Goal: Task Accomplishment & Management: Manage account settings

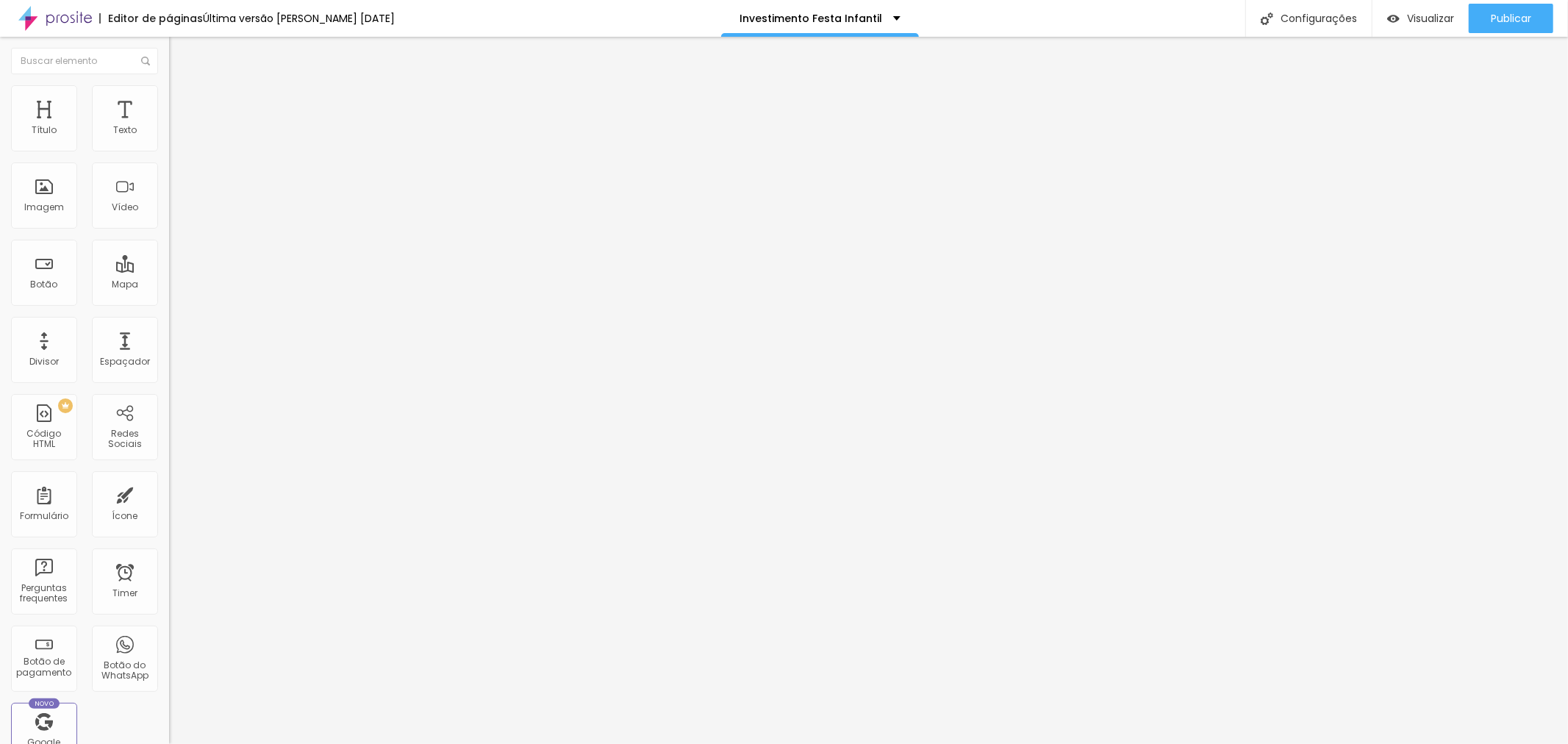
click at [180, 50] on img "button" at bounding box center [186, 53] width 11 height 11
click at [169, 86] on img at bounding box center [175, 91] width 13 height 13
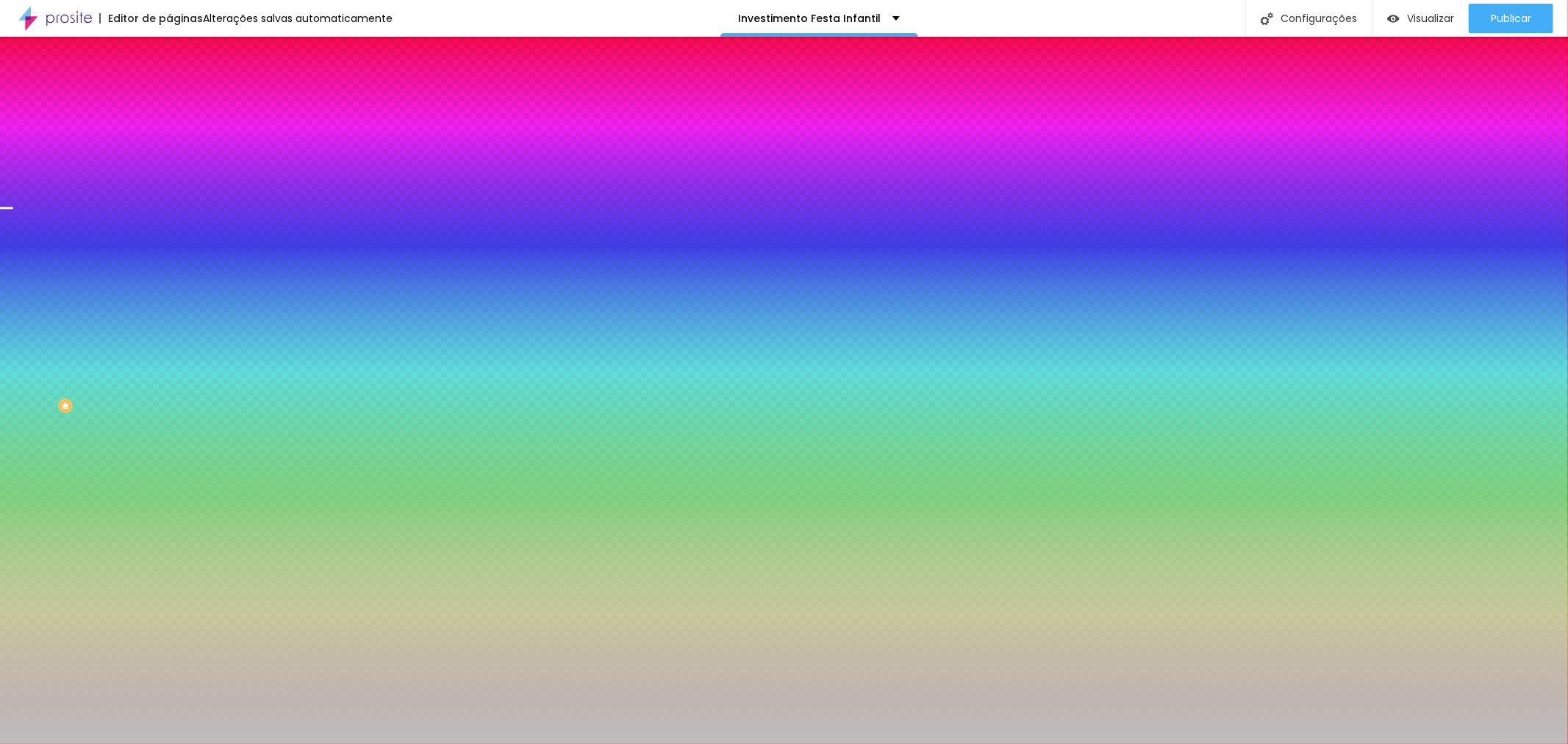
click at [249, 133] on img at bounding box center [254, 128] width 9 height 9
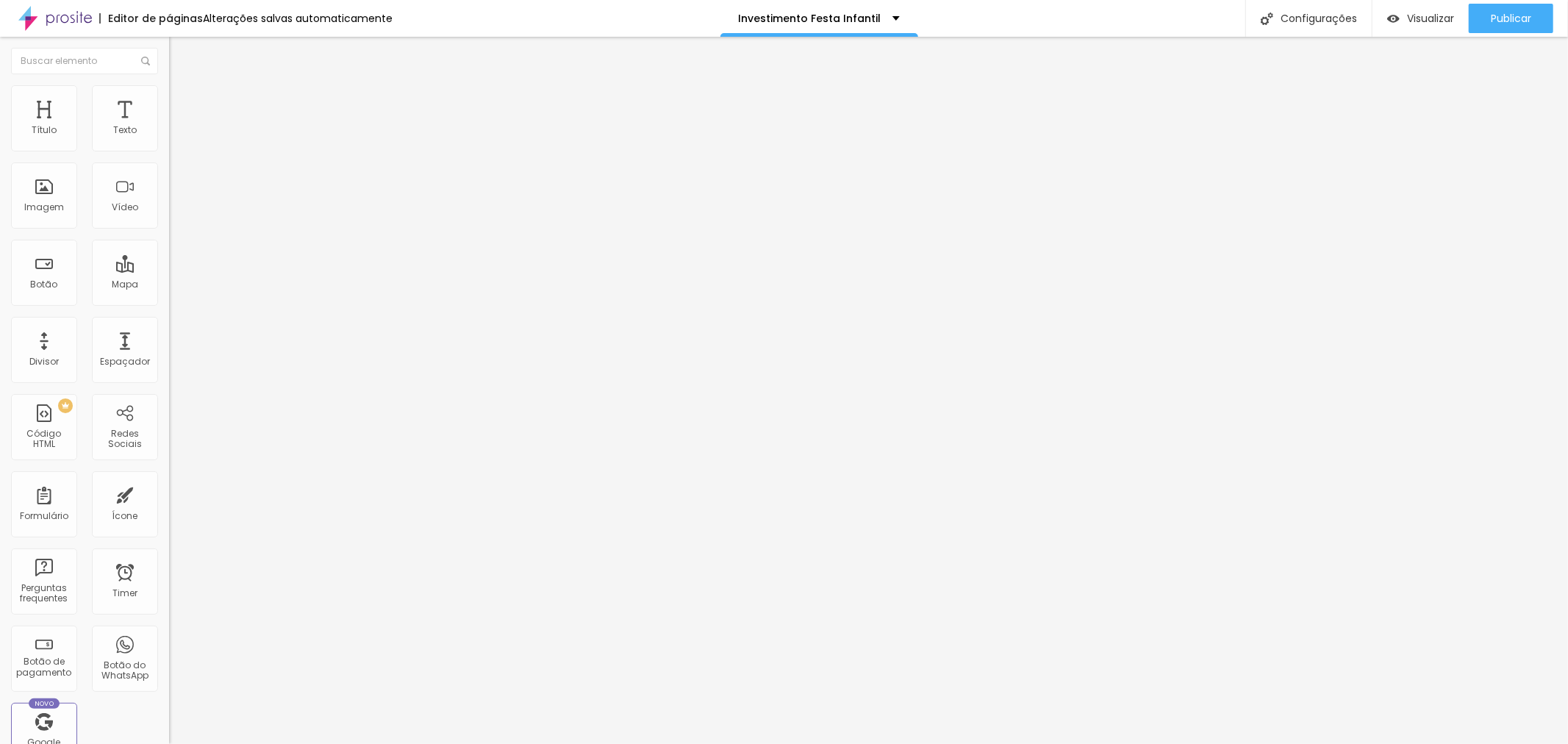
drag, startPoint x: 86, startPoint y: 93, endPoint x: 96, endPoint y: 94, distance: 10.0
click at [169, 93] on img at bounding box center [175, 91] width 13 height 13
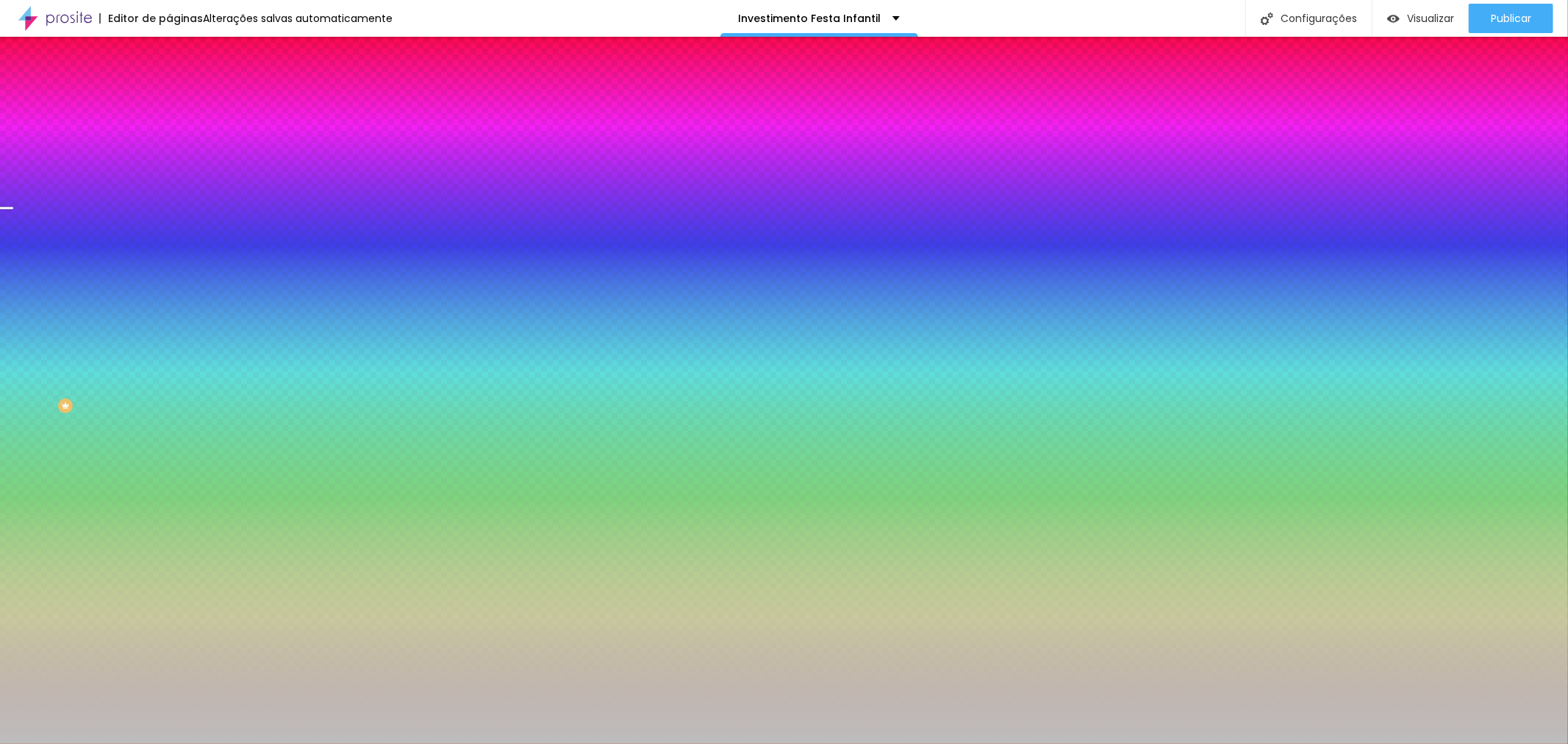
click at [169, 200] on div at bounding box center [254, 200] width 169 height 0
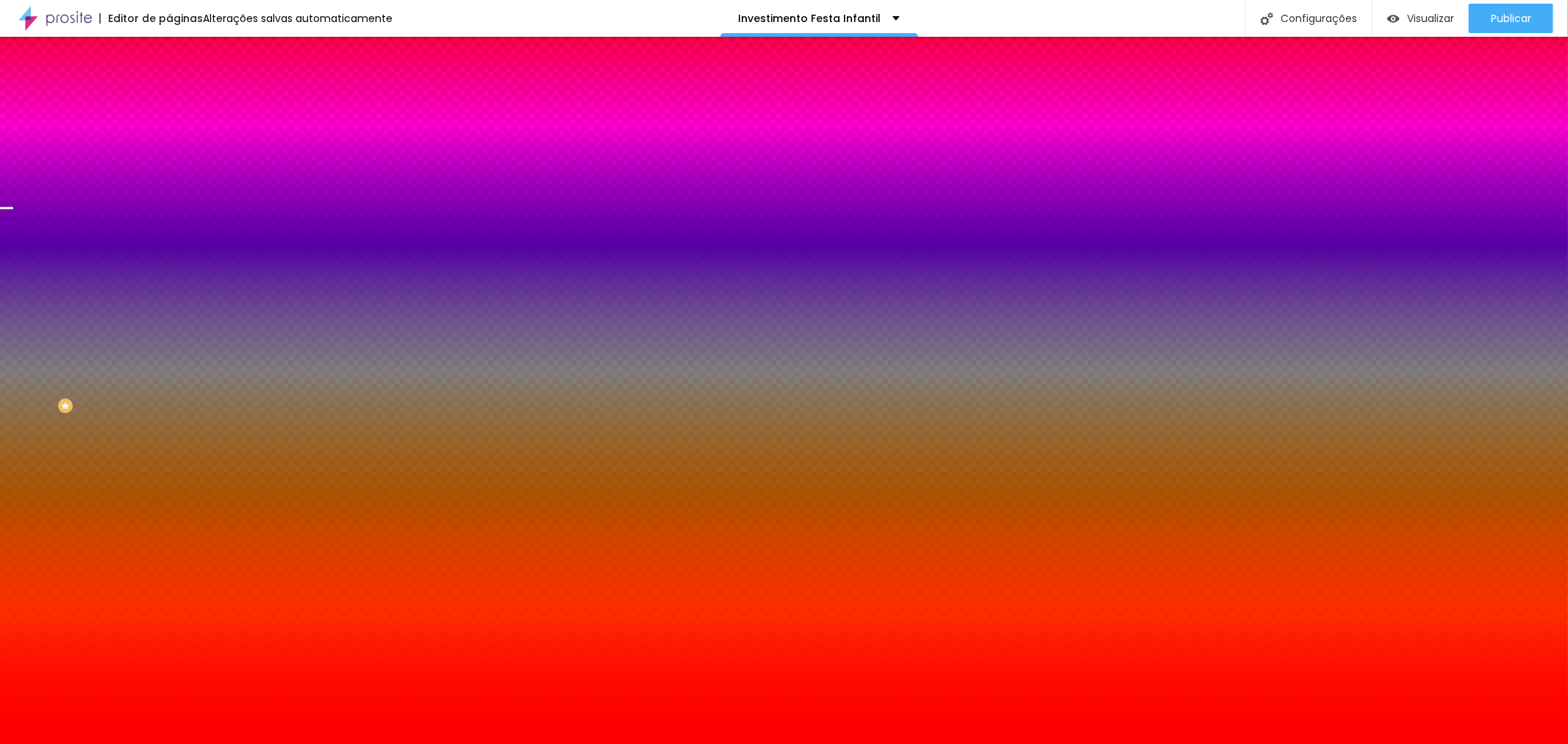
drag, startPoint x: 105, startPoint y: 294, endPoint x: 165, endPoint y: 276, distance: 62.6
click at [169, 276] on div "Imagem de fundo Adicionar imagem Efeito da Imagem Nenhum Nenhum Parallax Cor de…" at bounding box center [254, 210] width 169 height 190
click at [169, 200] on div at bounding box center [254, 200] width 169 height 0
drag, startPoint x: 111, startPoint y: 289, endPoint x: 129, endPoint y: 258, distance: 35.8
click at [169, 215] on div "Cor de fundo Voltar ao padrão #FF0000" at bounding box center [254, 194] width 169 height 40
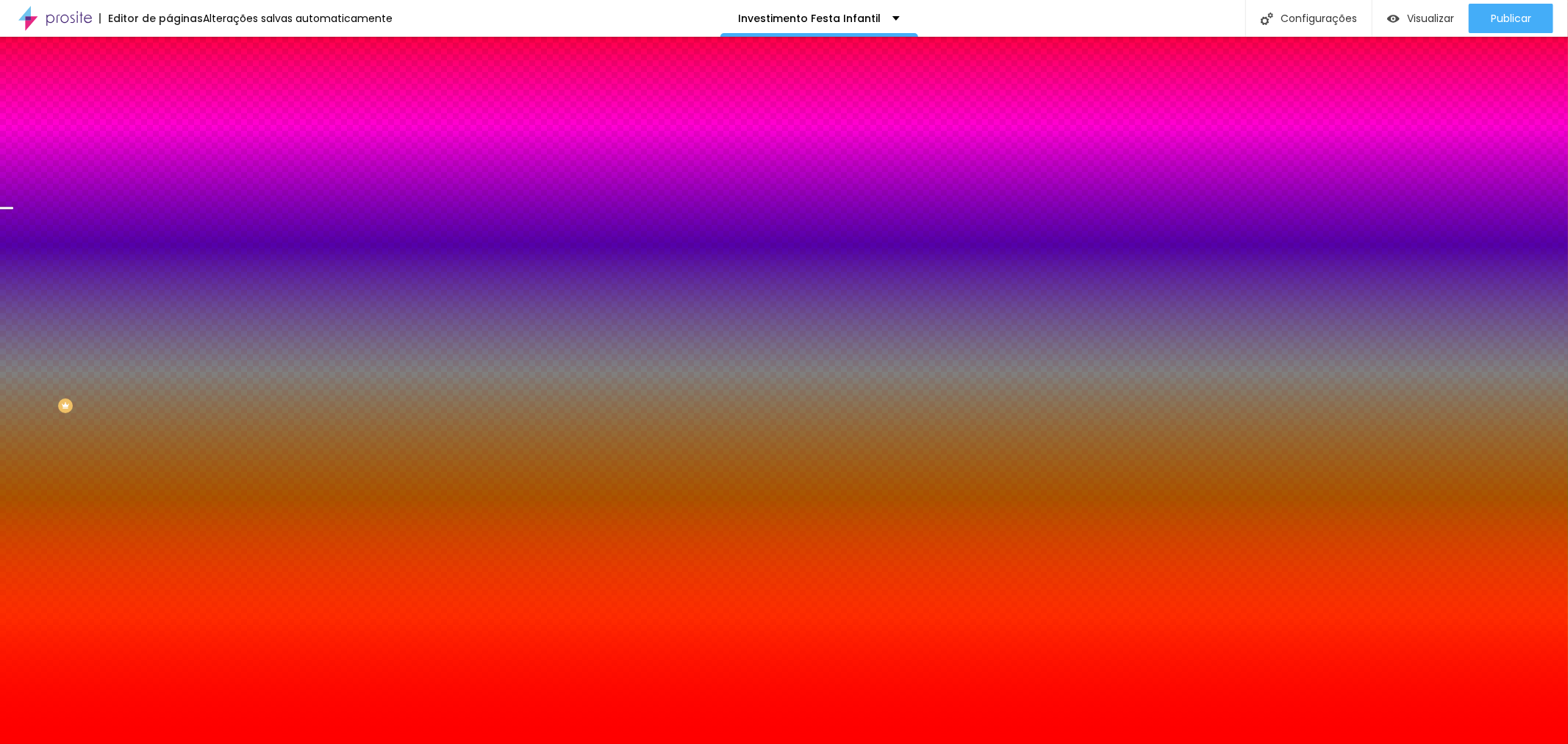
click at [169, 200] on div at bounding box center [254, 200] width 169 height 0
drag, startPoint x: 129, startPoint y: 294, endPoint x: 159, endPoint y: 266, distance: 41.0
click at [169, 215] on div "Cor de fundo Voltar ao padrão #FF0004" at bounding box center [254, 194] width 169 height 40
click at [169, 136] on span "Adicionar imagem" at bounding box center [216, 129] width 95 height 12
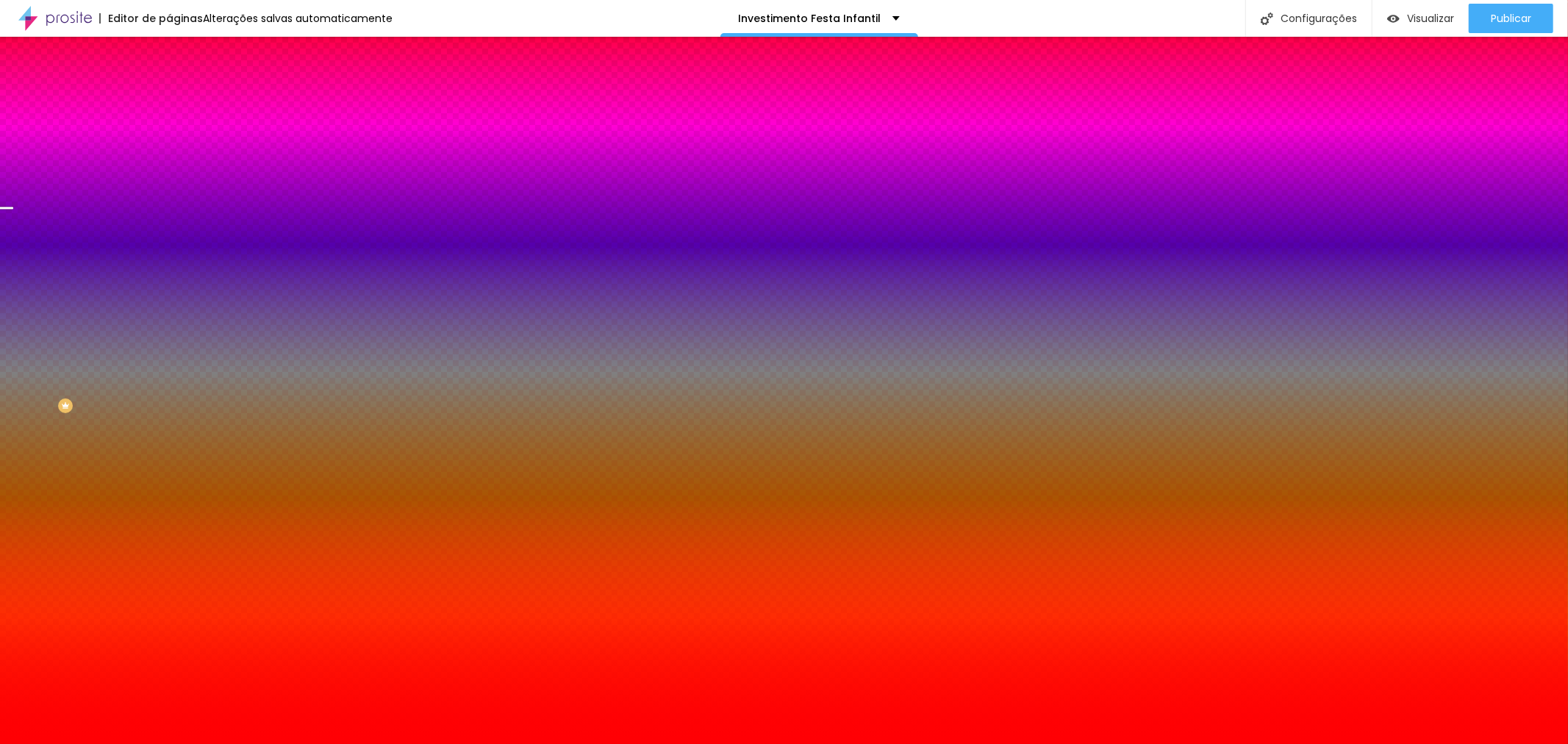
click at [169, 200] on div at bounding box center [254, 200] width 169 height 0
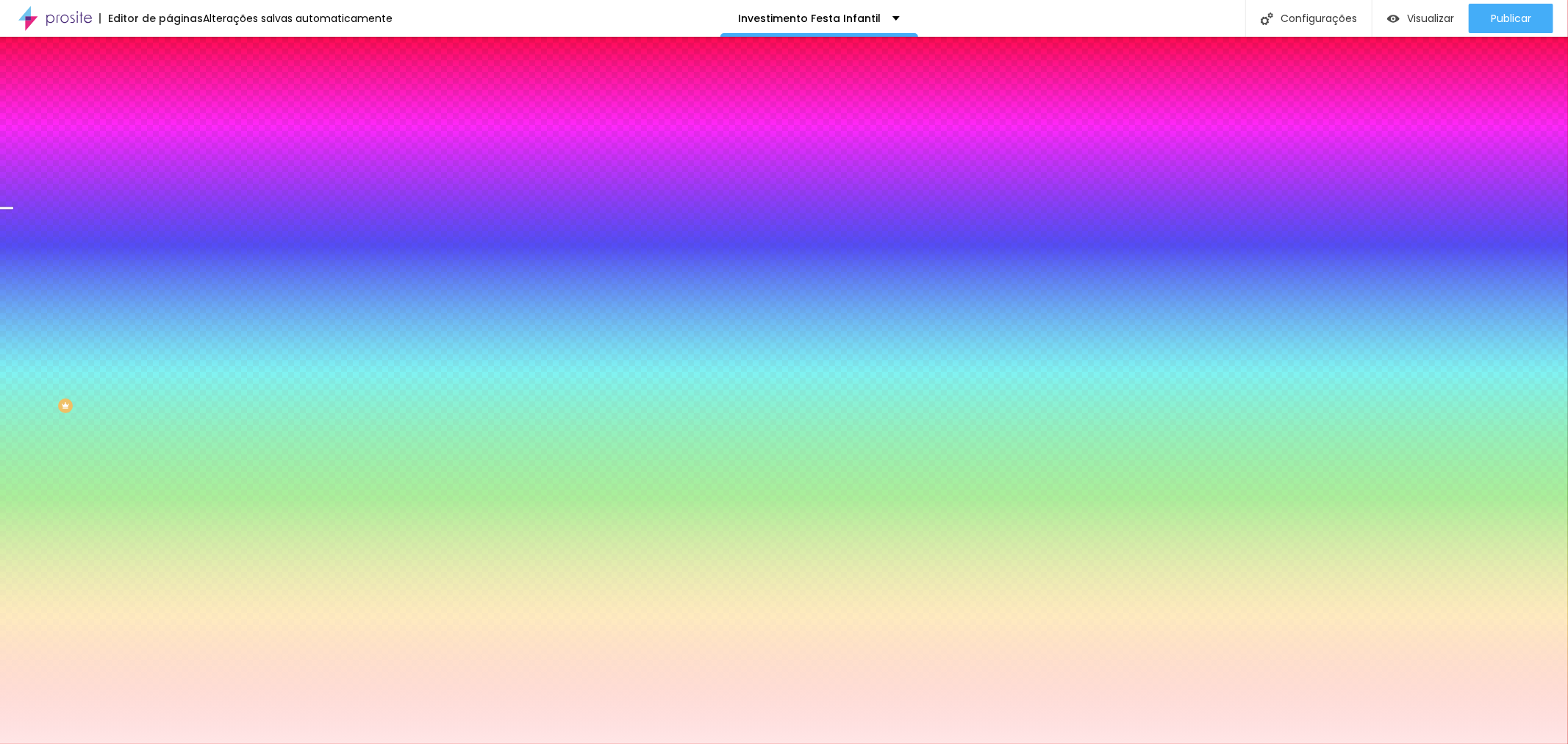
type input "#FFFFFF"
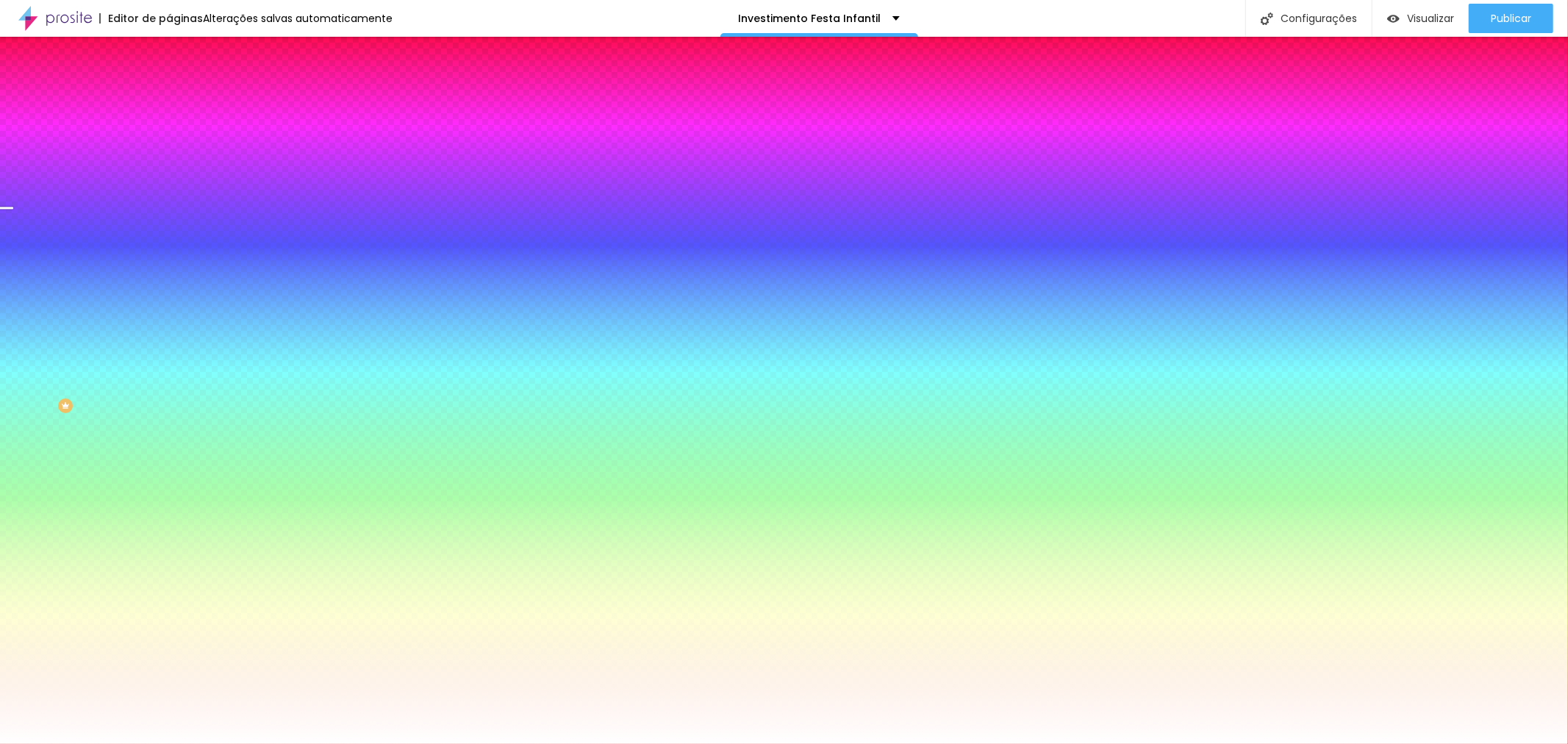
drag, startPoint x: 88, startPoint y: 343, endPoint x: 0, endPoint y: 212, distance: 157.8
click at [169, 212] on div "Imagem de fundo Adicionar imagem Efeito da Imagem Nenhum Nenhum Parallax Cor de…" at bounding box center [254, 210] width 169 height 190
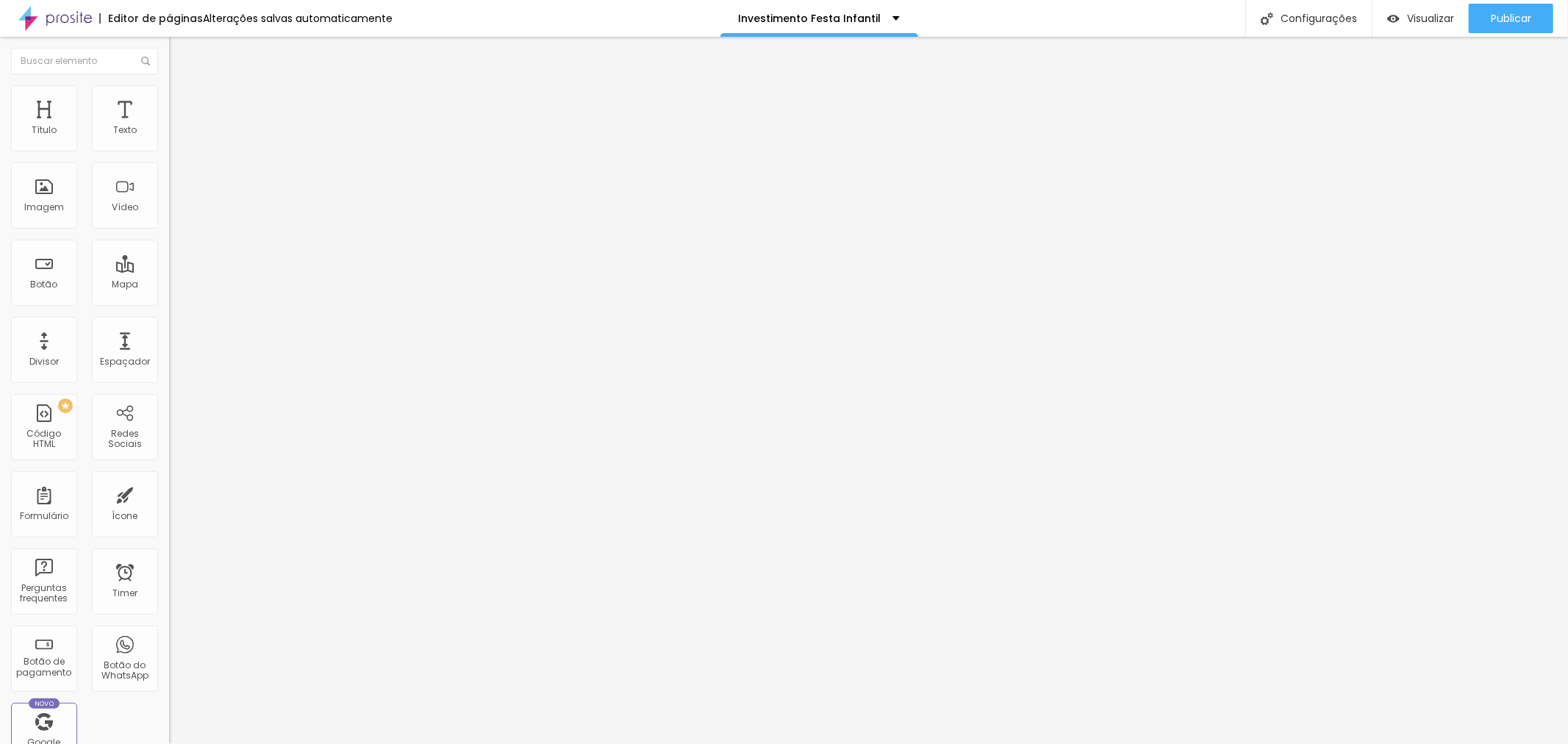
click at [182, 99] on span "Avançado" at bounding box center [206, 95] width 49 height 12
click at [1496, 17] on span "Publicar" at bounding box center [1511, 18] width 40 height 11
click at [1522, 17] on span "Publicar" at bounding box center [1511, 18] width 40 height 11
click at [1430, 26] on div "Visualizar" at bounding box center [1407, 18] width 67 height 30
click at [1510, 9] on div "Publicar" at bounding box center [1511, 18] width 40 height 30
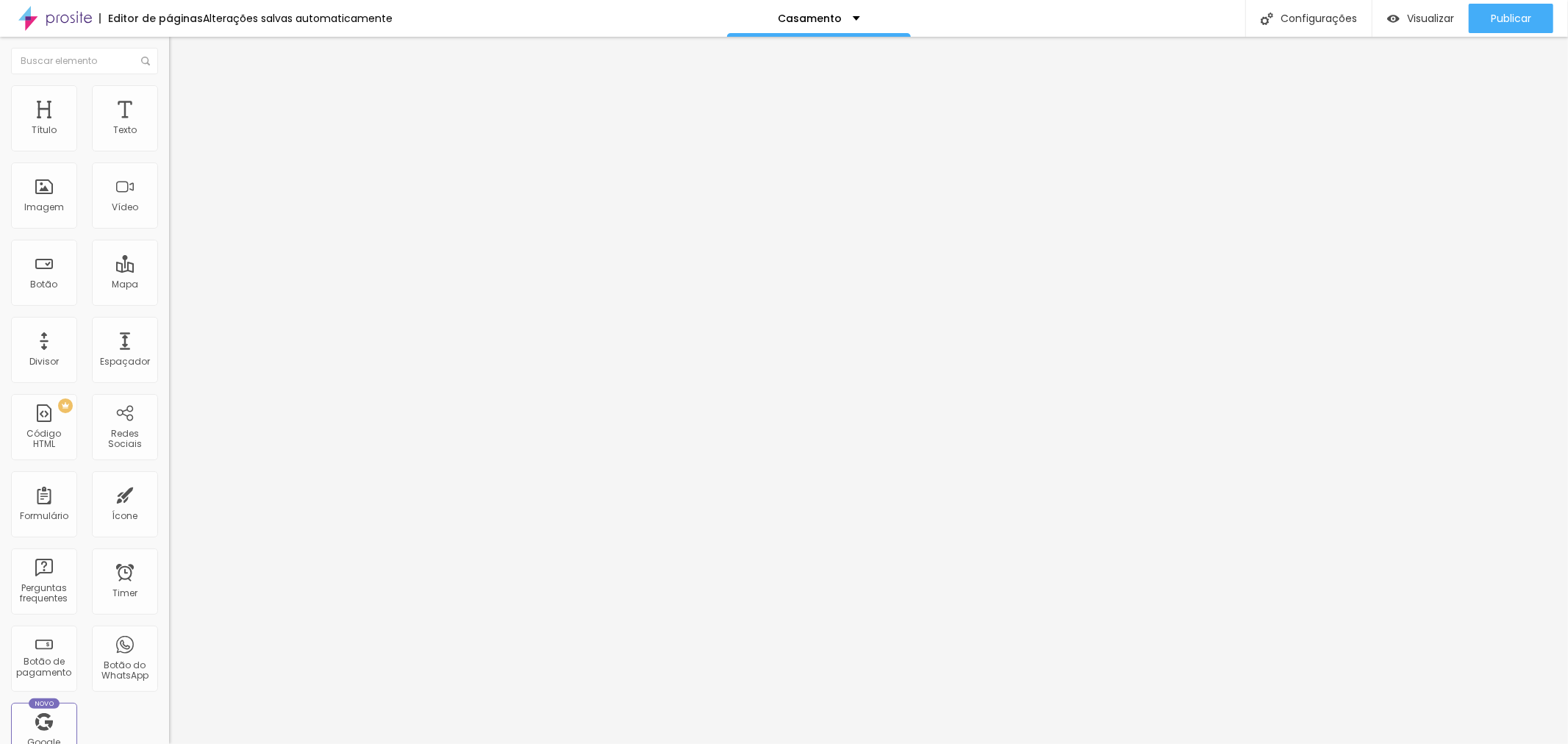
click at [169, 94] on li "Estilo" at bounding box center [254, 92] width 169 height 14
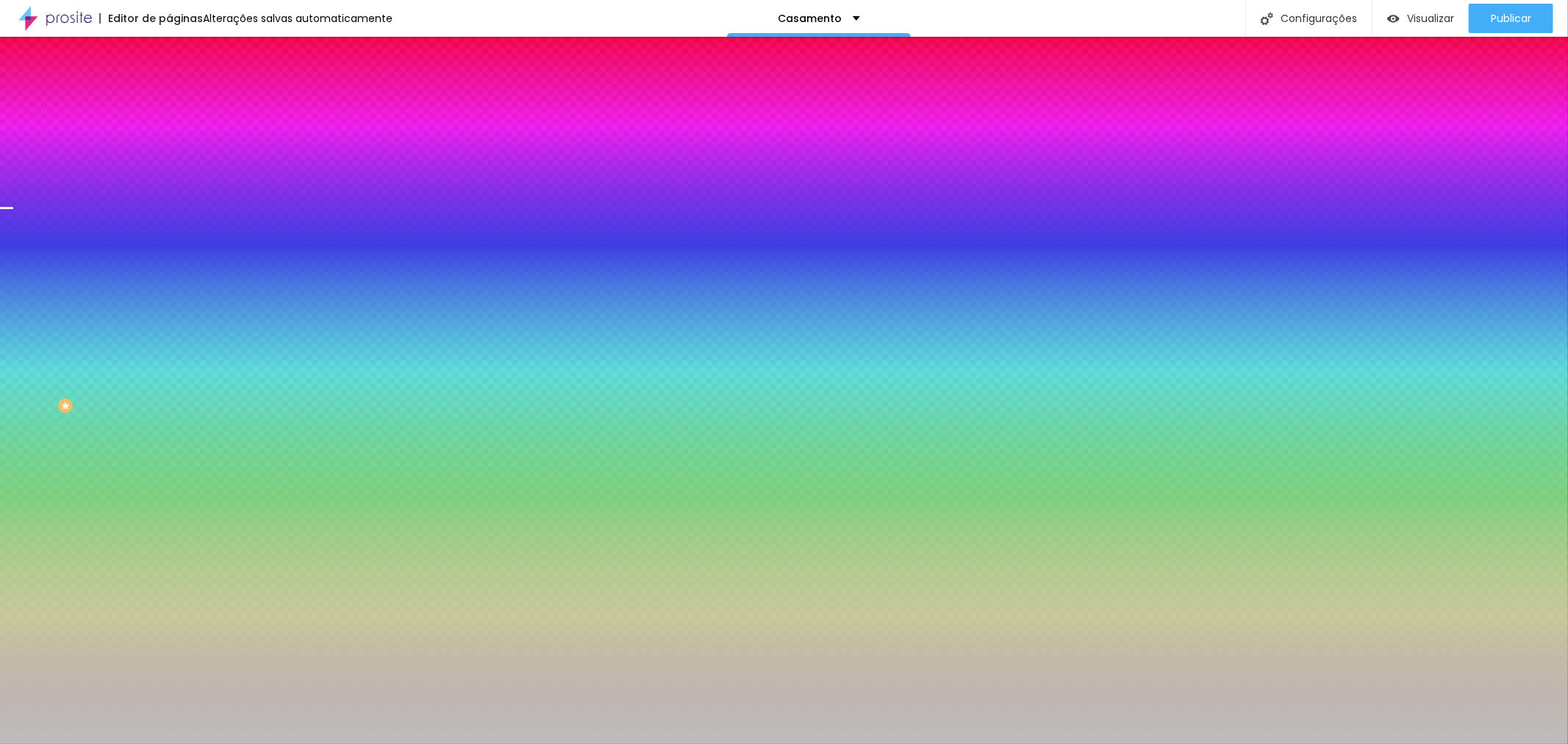
click at [249, 133] on img at bounding box center [254, 128] width 9 height 9
click at [169, 200] on div at bounding box center [254, 200] width 169 height 0
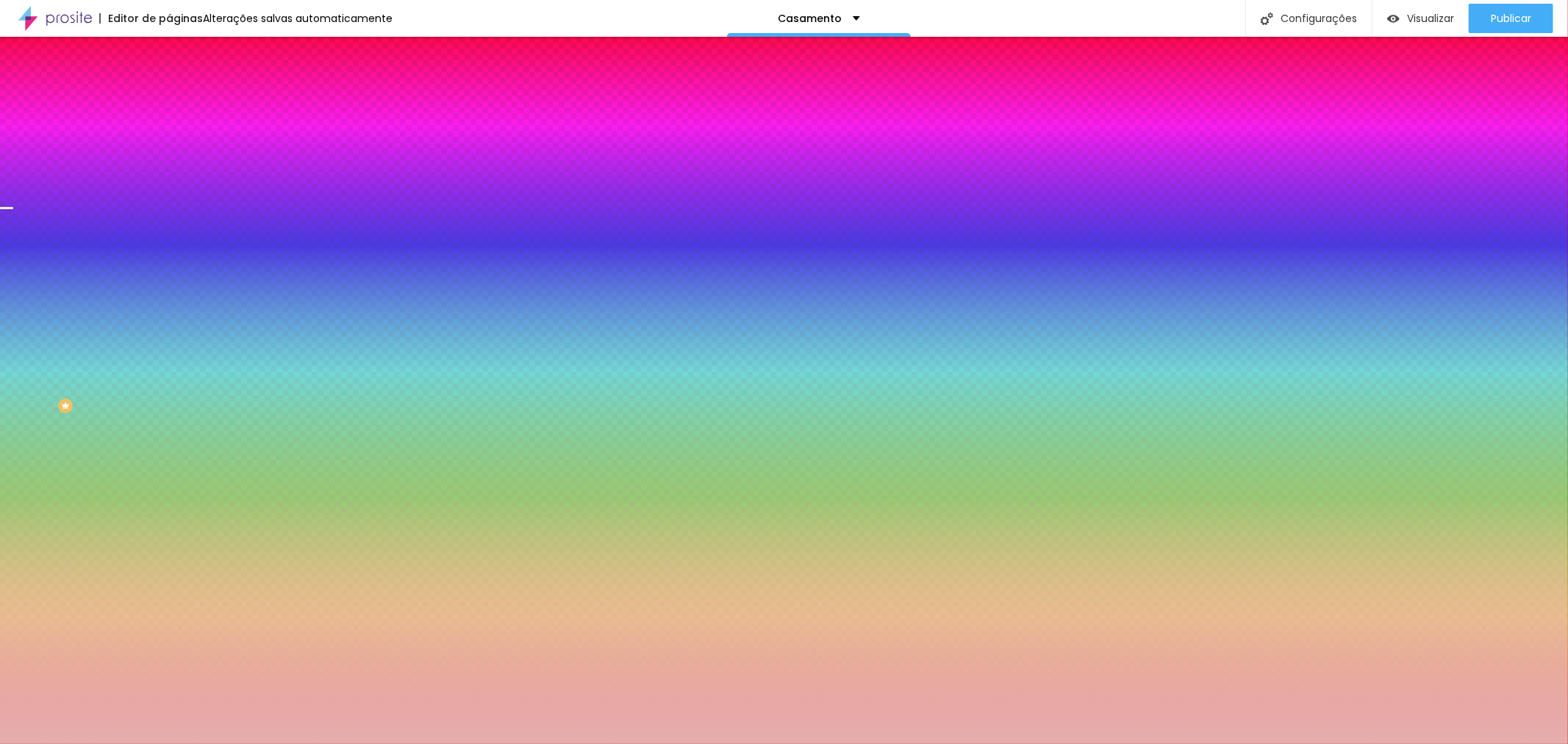
type input "#FFFFFF"
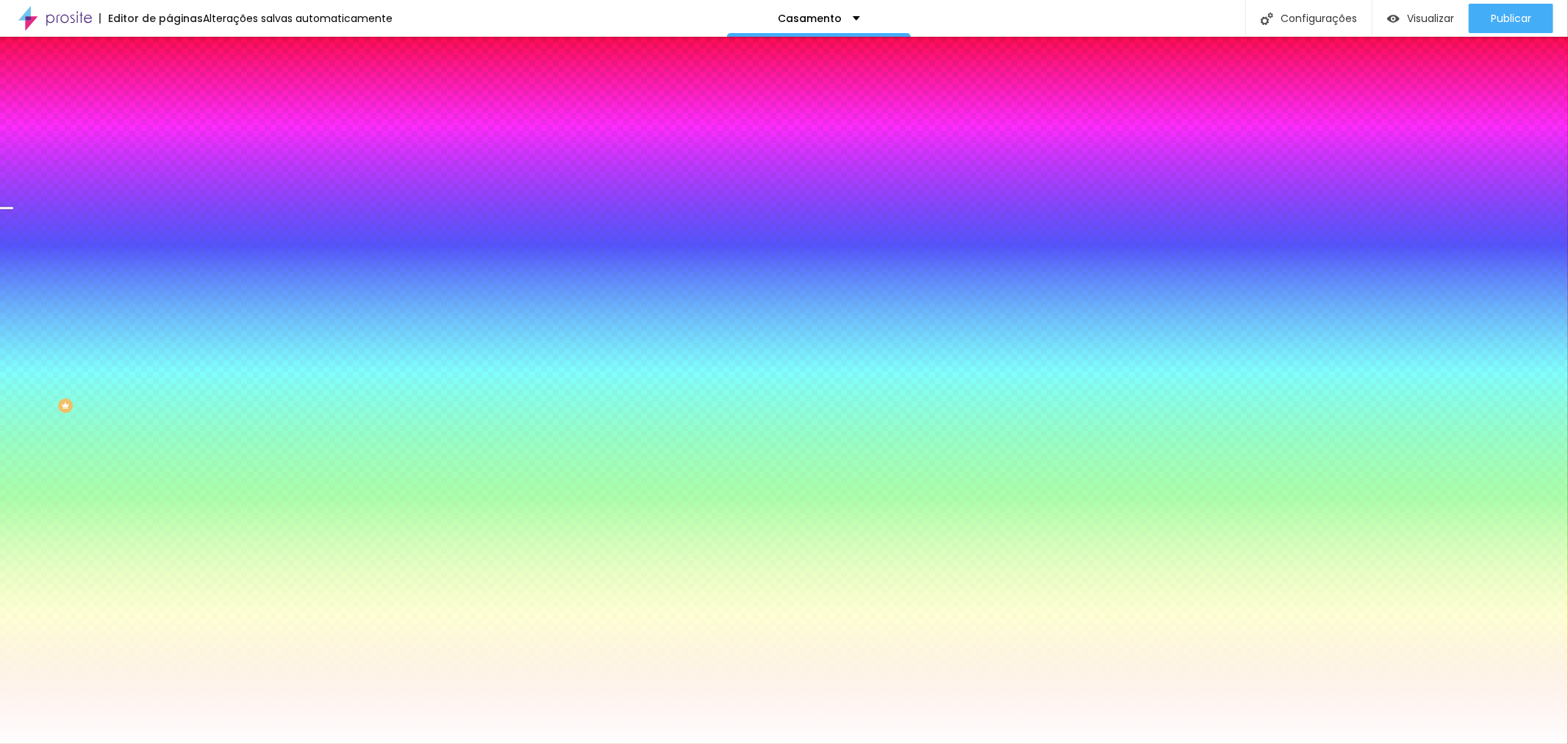
drag, startPoint x: 75, startPoint y: 300, endPoint x: 158, endPoint y: 238, distance: 103.6
click at [169, 215] on div "Cor de fundo Voltar ao padrão #FFFFFF" at bounding box center [254, 194] width 169 height 40
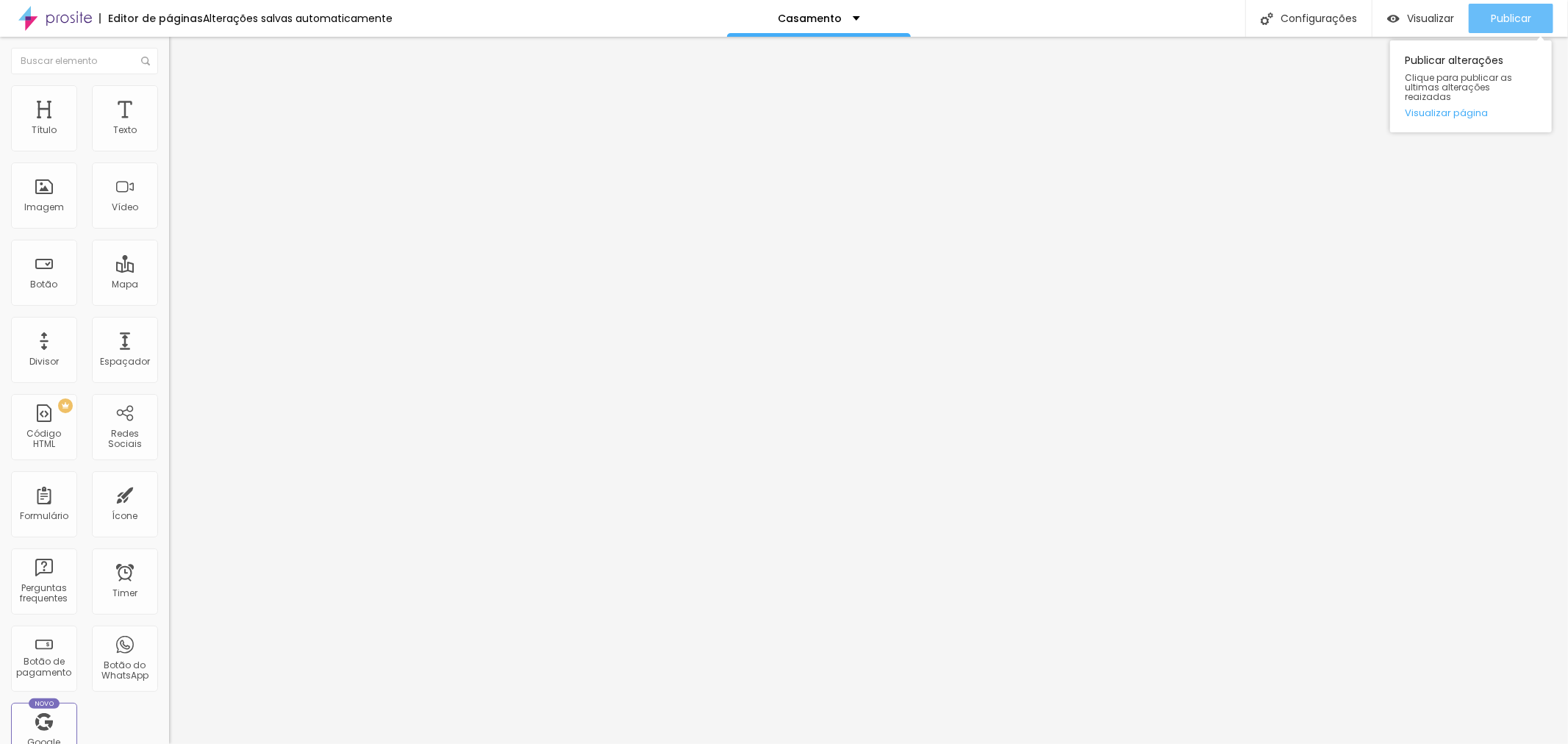
click at [1522, 19] on span "Publicar" at bounding box center [1511, 18] width 40 height 11
click at [1516, 19] on span "Publicar" at bounding box center [1511, 18] width 40 height 11
click at [1503, 16] on span "Publicar" at bounding box center [1511, 18] width 40 height 11
click at [169, 126] on span "Trocar imagem" at bounding box center [209, 120] width 80 height 12
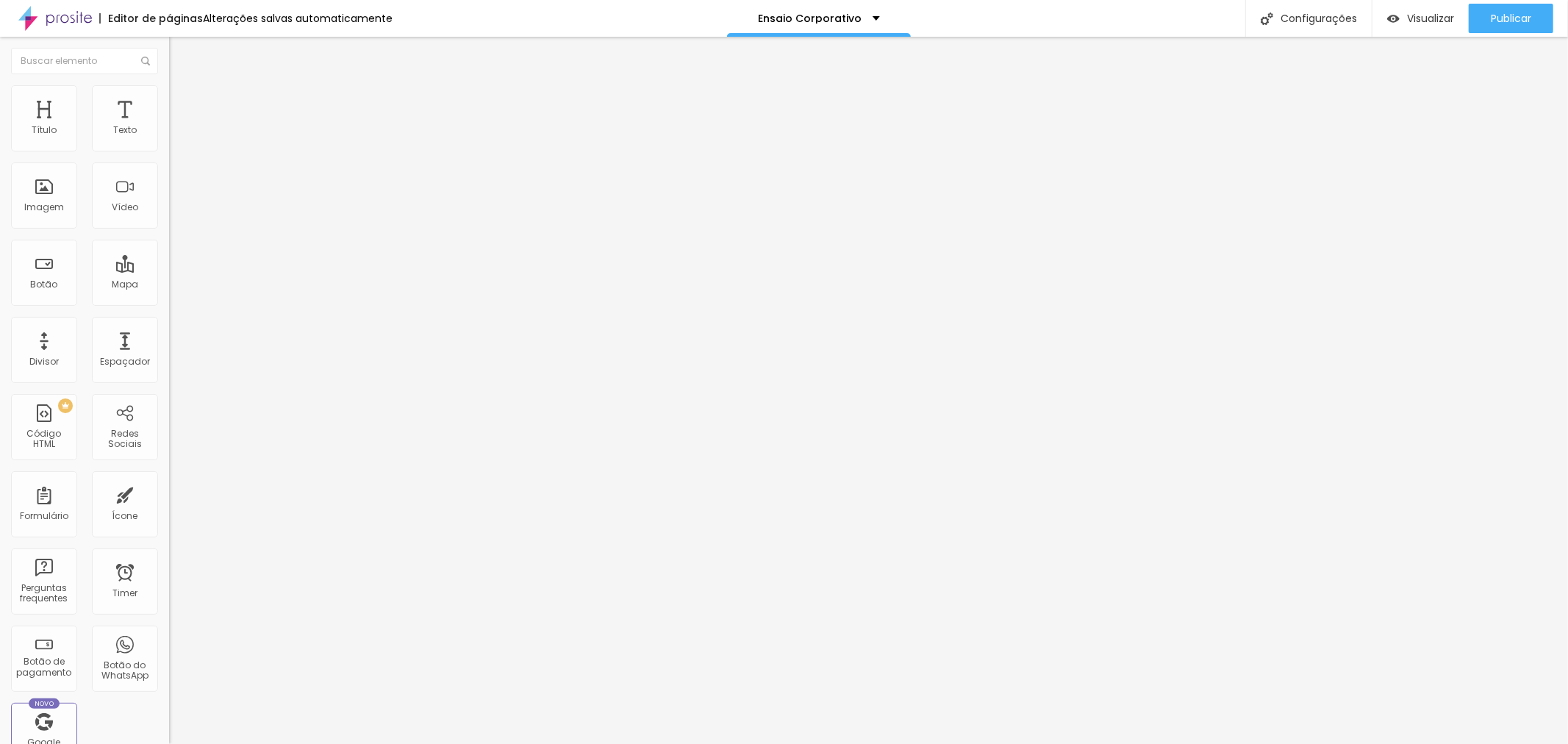
click at [169, 158] on span at bounding box center [174, 151] width 9 height 12
drag, startPoint x: 757, startPoint y: 212, endPoint x: 723, endPoint y: 211, distance: 34.0
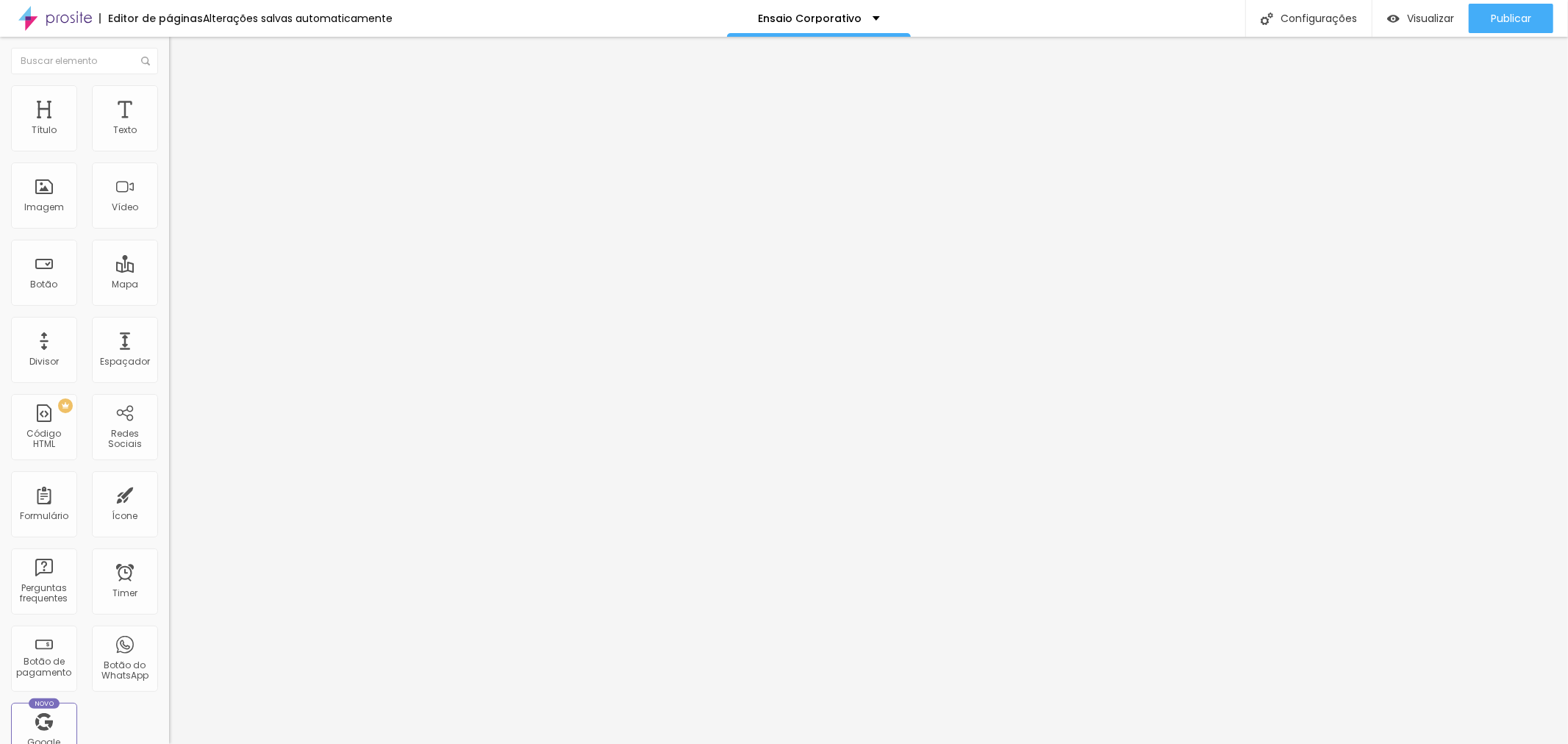
type input "R$ 1.090,00"
type textarea "Pacote com 15 fotos digitais"
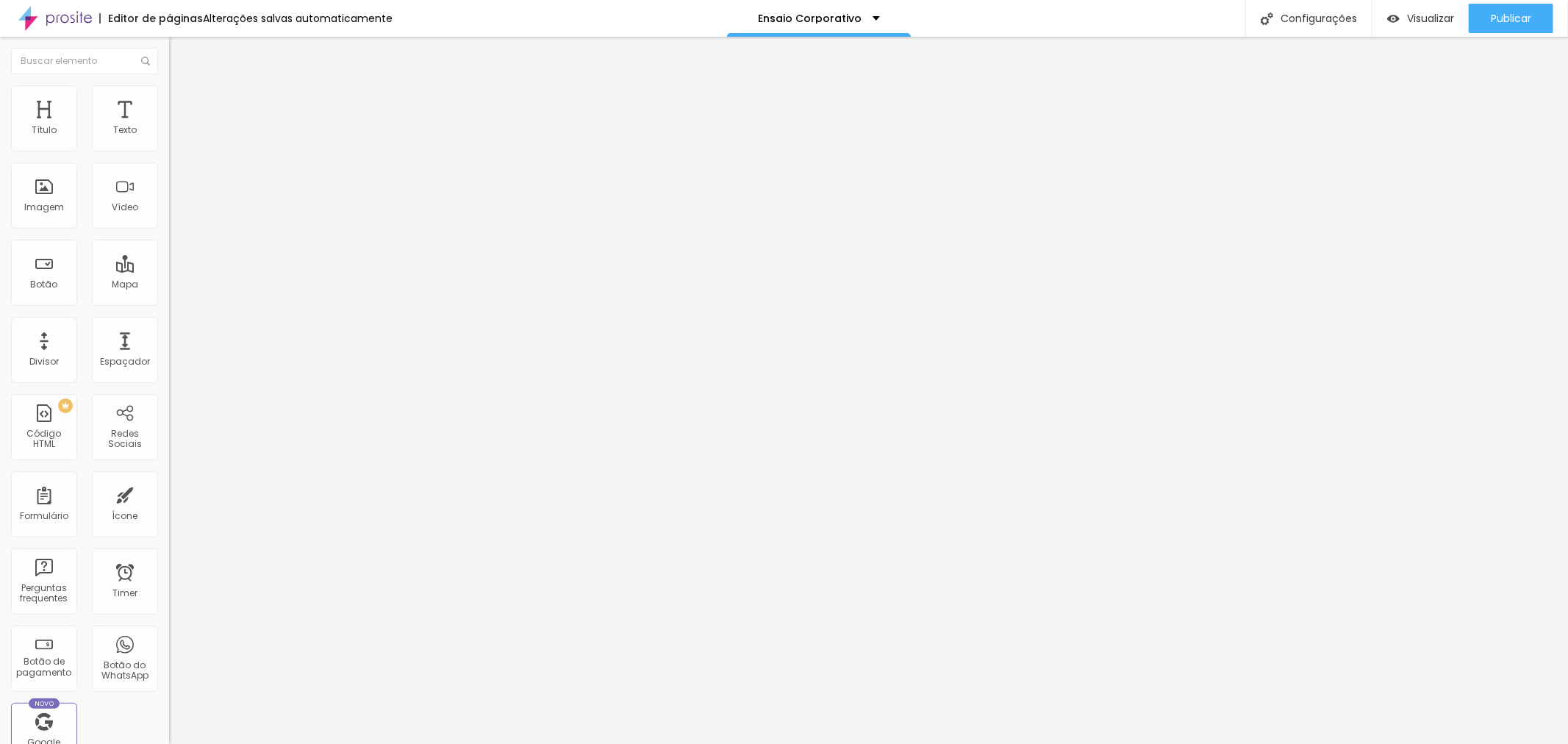
click at [169, 126] on span "Trocar imagem" at bounding box center [209, 120] width 80 height 12
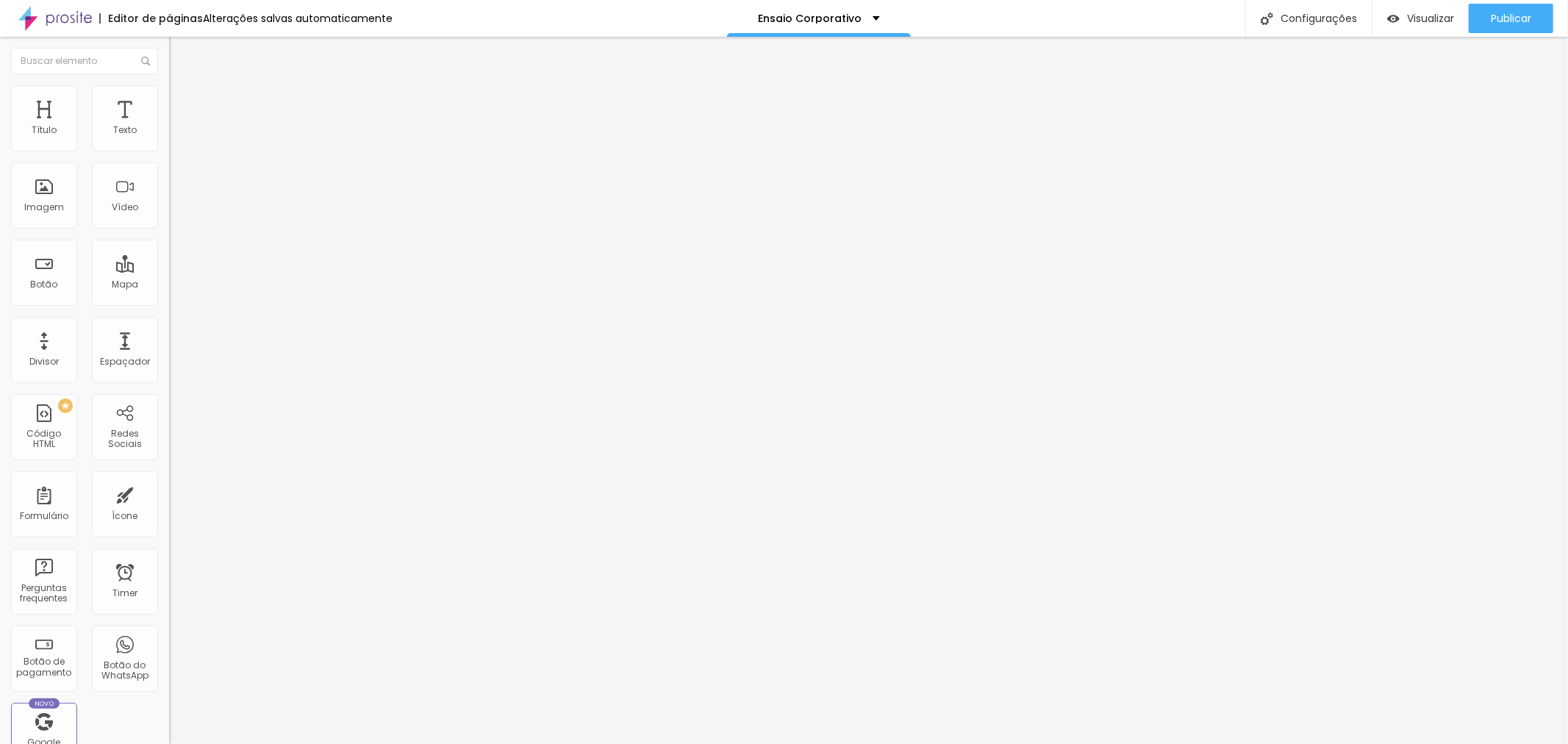
click at [169, 126] on span "Trocar imagem" at bounding box center [209, 120] width 80 height 12
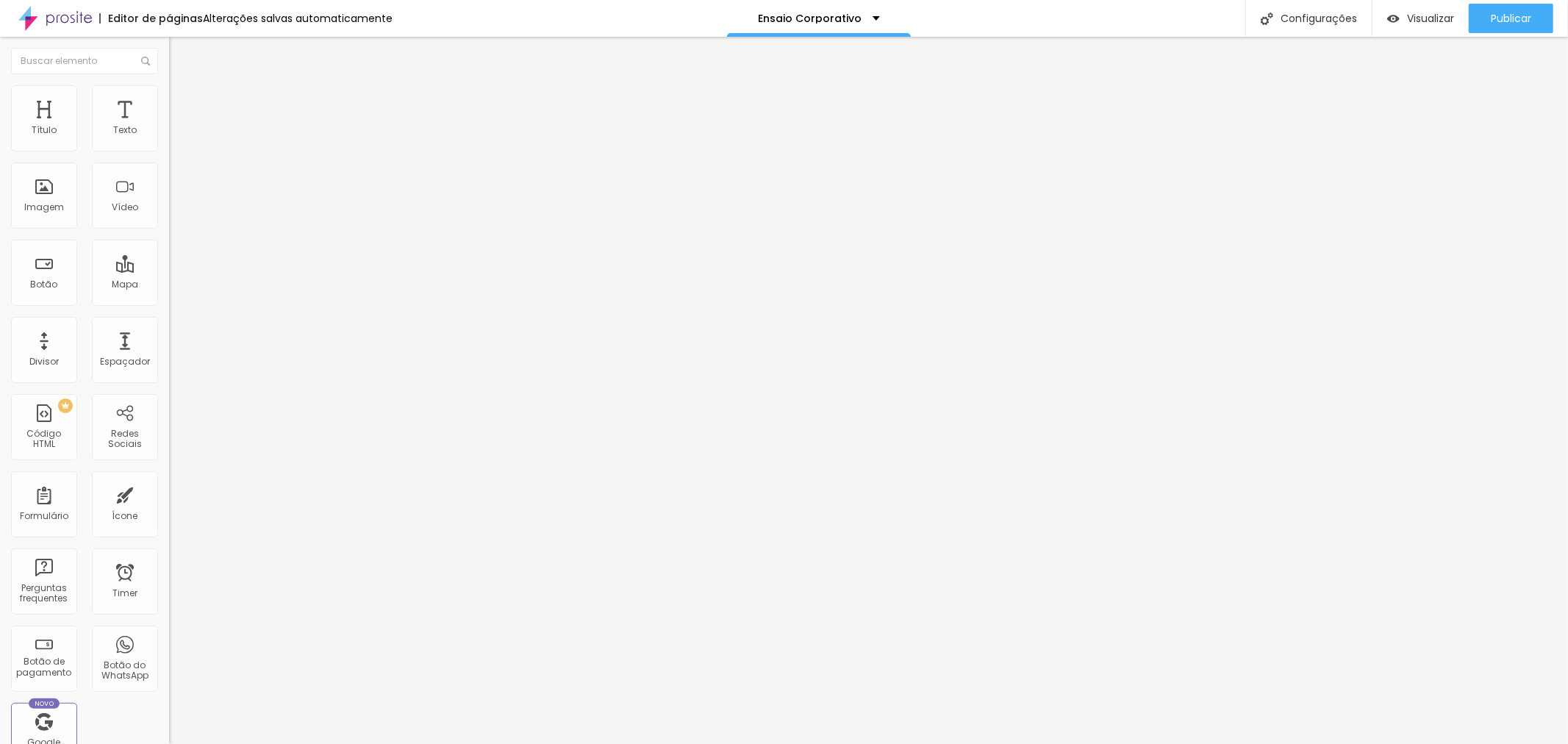
drag, startPoint x: 170, startPoint y: 222, endPoint x: 196, endPoint y: 226, distance: 26.3
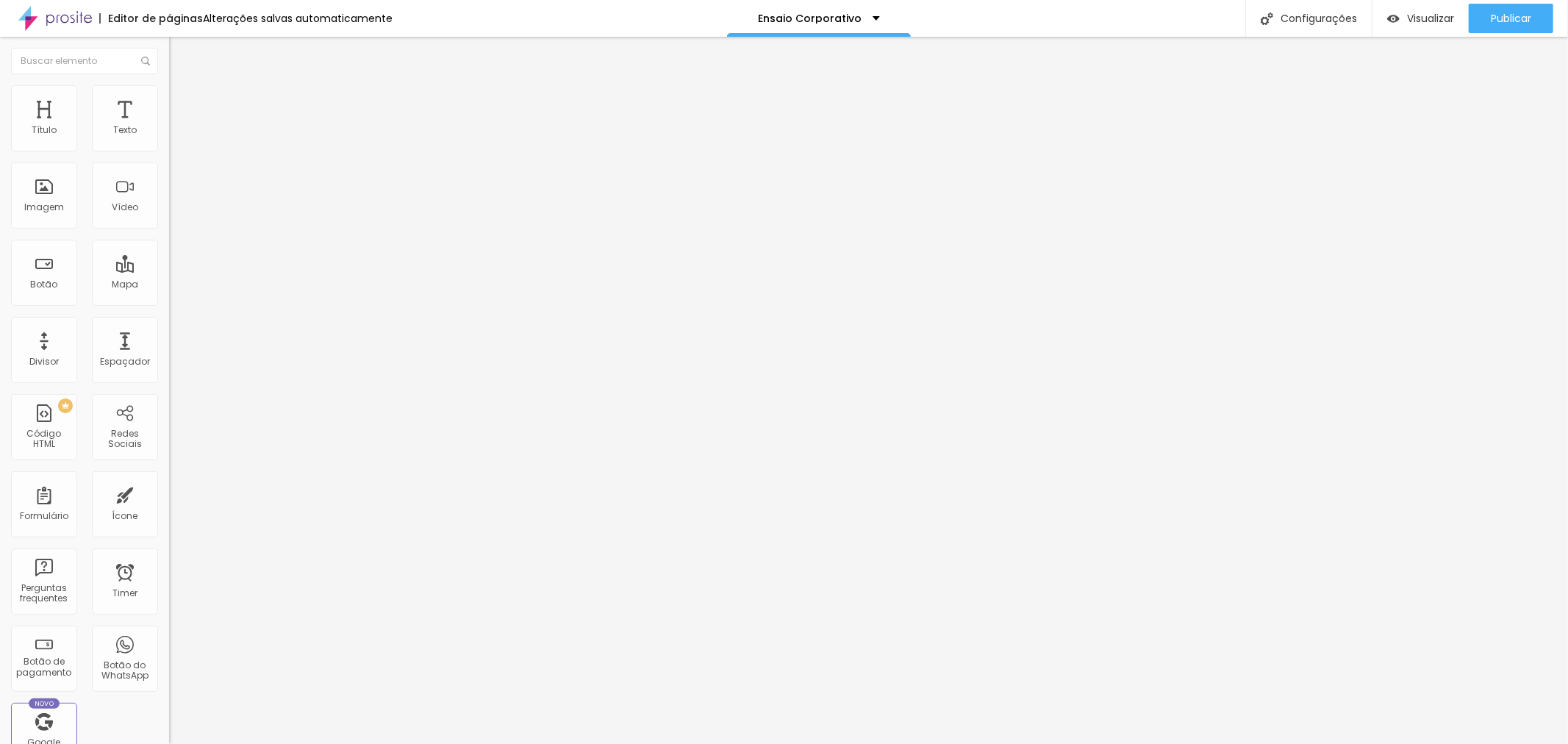
click at [169, 126] on span "Trocar imagem" at bounding box center [209, 120] width 80 height 12
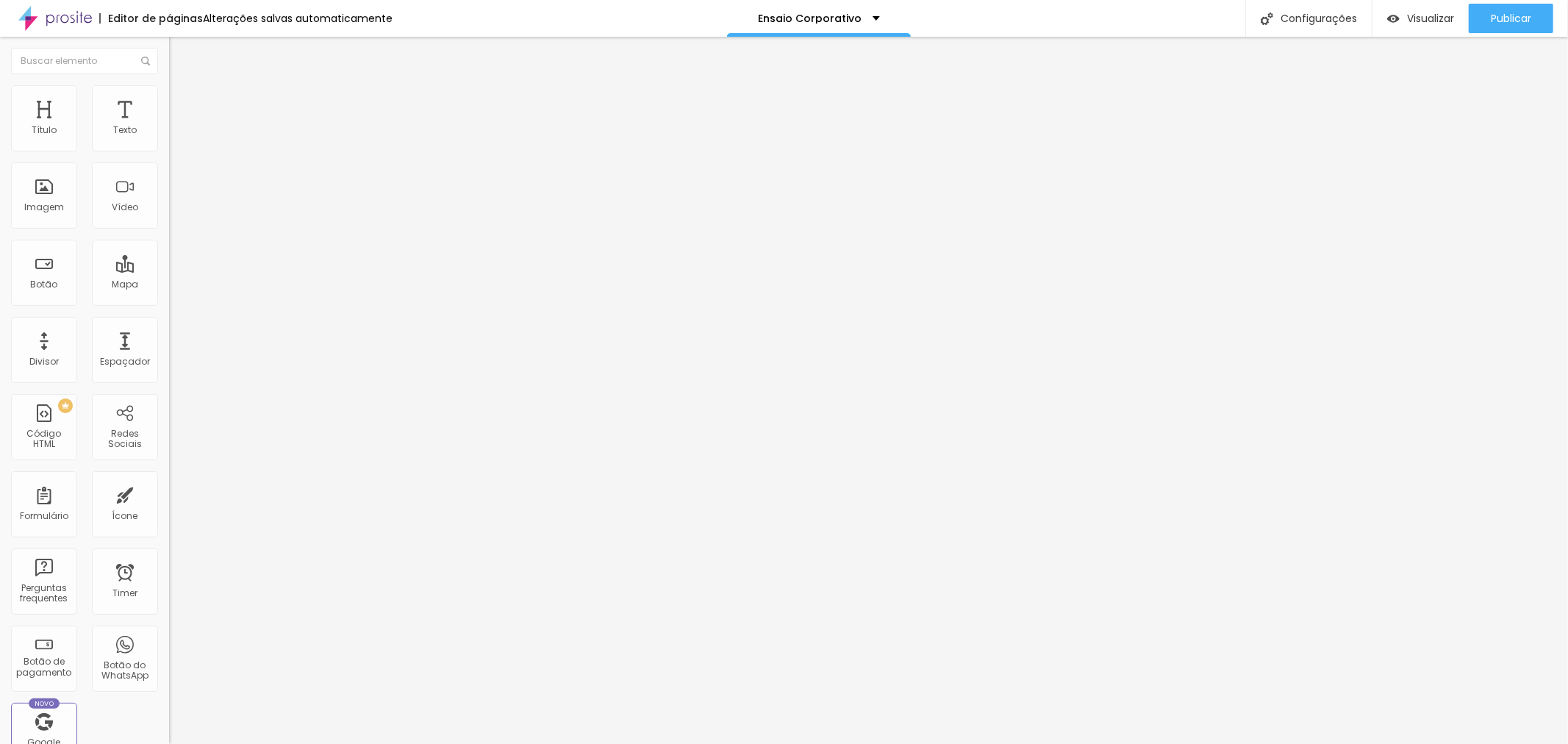
click at [169, 155] on img at bounding box center [174, 150] width 9 height 9
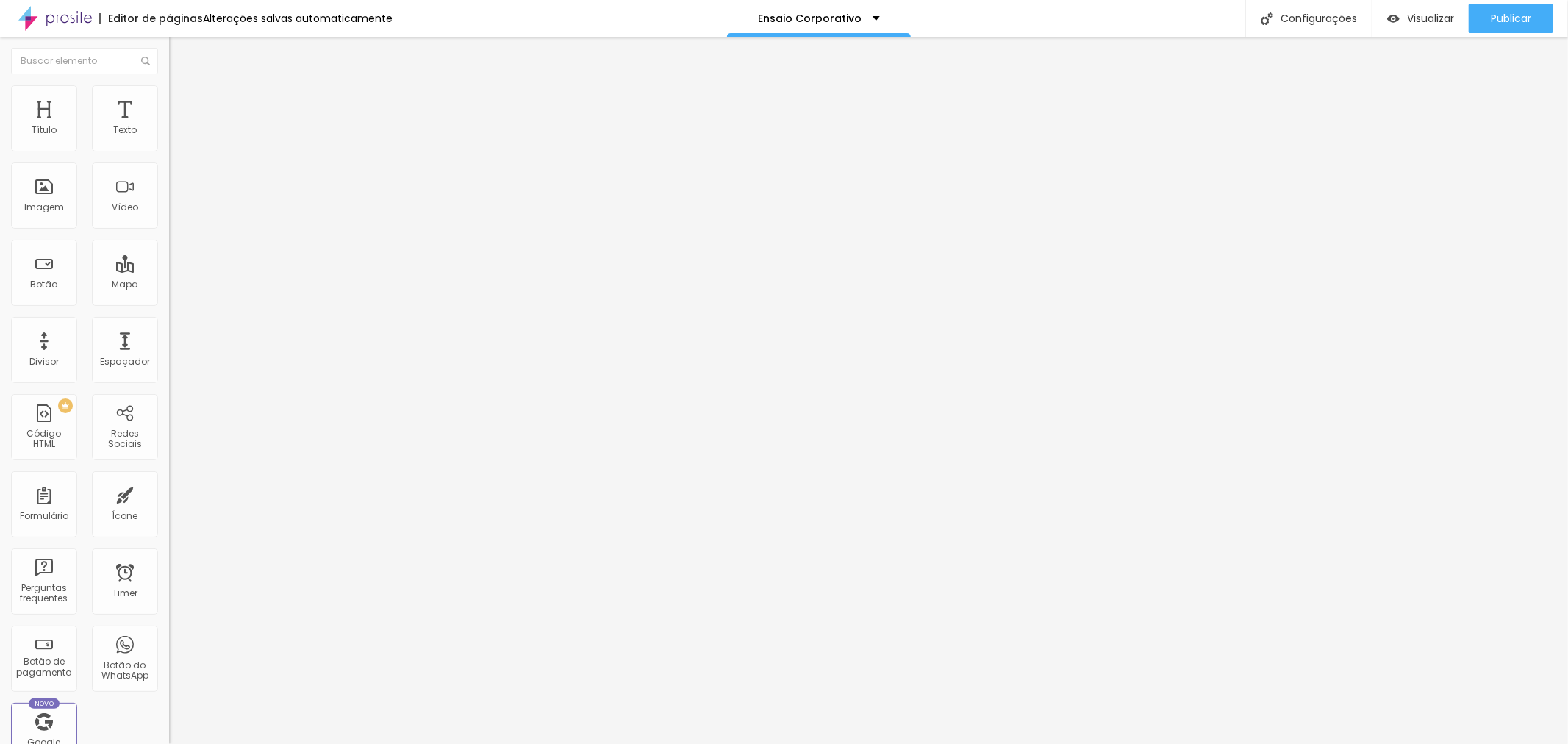
click at [1522, 18] on span "Publicar" at bounding box center [1511, 18] width 40 height 11
click at [169, 155] on span at bounding box center [174, 151] width 9 height 12
drag, startPoint x: 864, startPoint y: 276, endPoint x: 877, endPoint y: 292, distance: 20.6
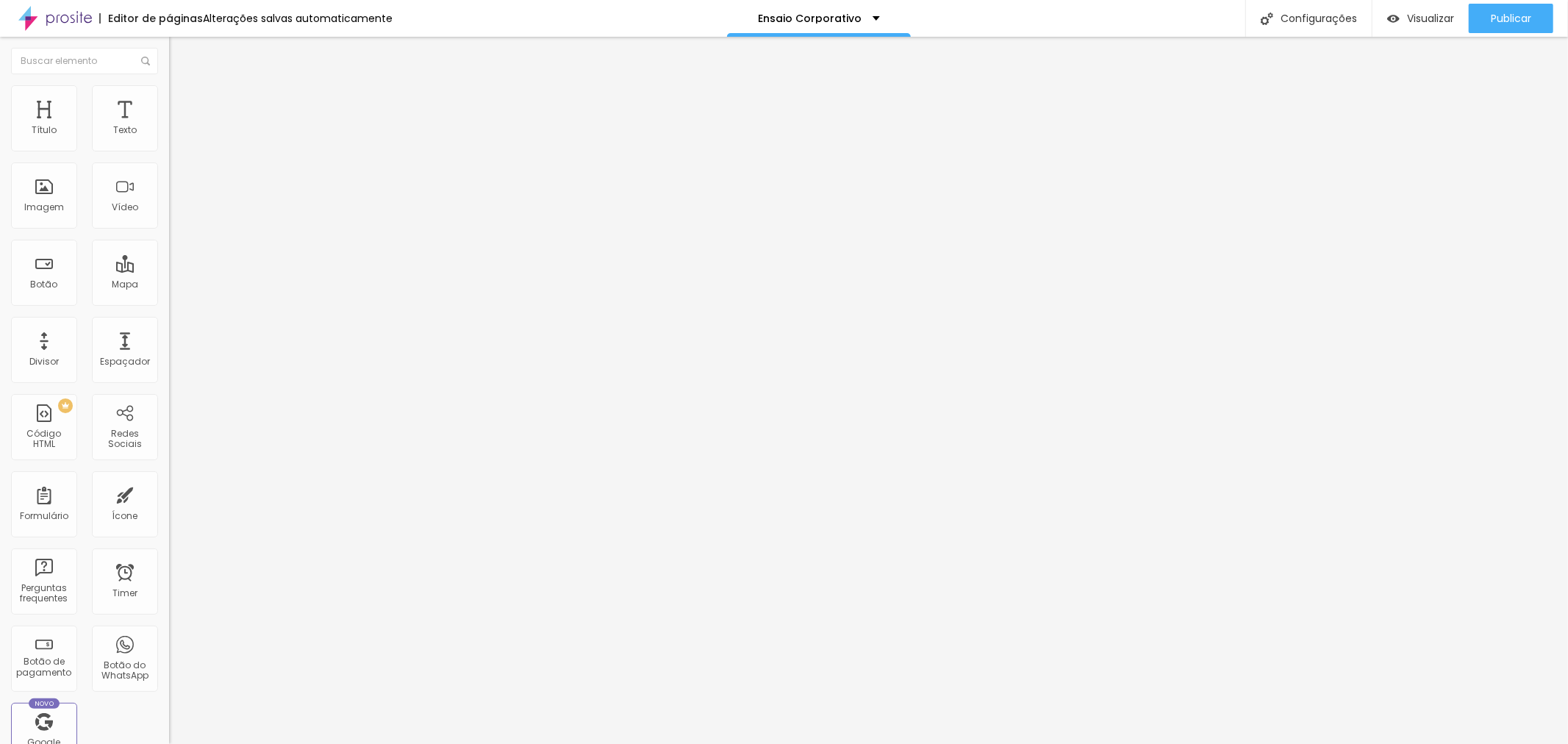
drag, startPoint x: 839, startPoint y: 291, endPoint x: 696, endPoint y: 272, distance: 144.3
drag, startPoint x: 822, startPoint y: 291, endPoint x: 861, endPoint y: 276, distance: 41.8
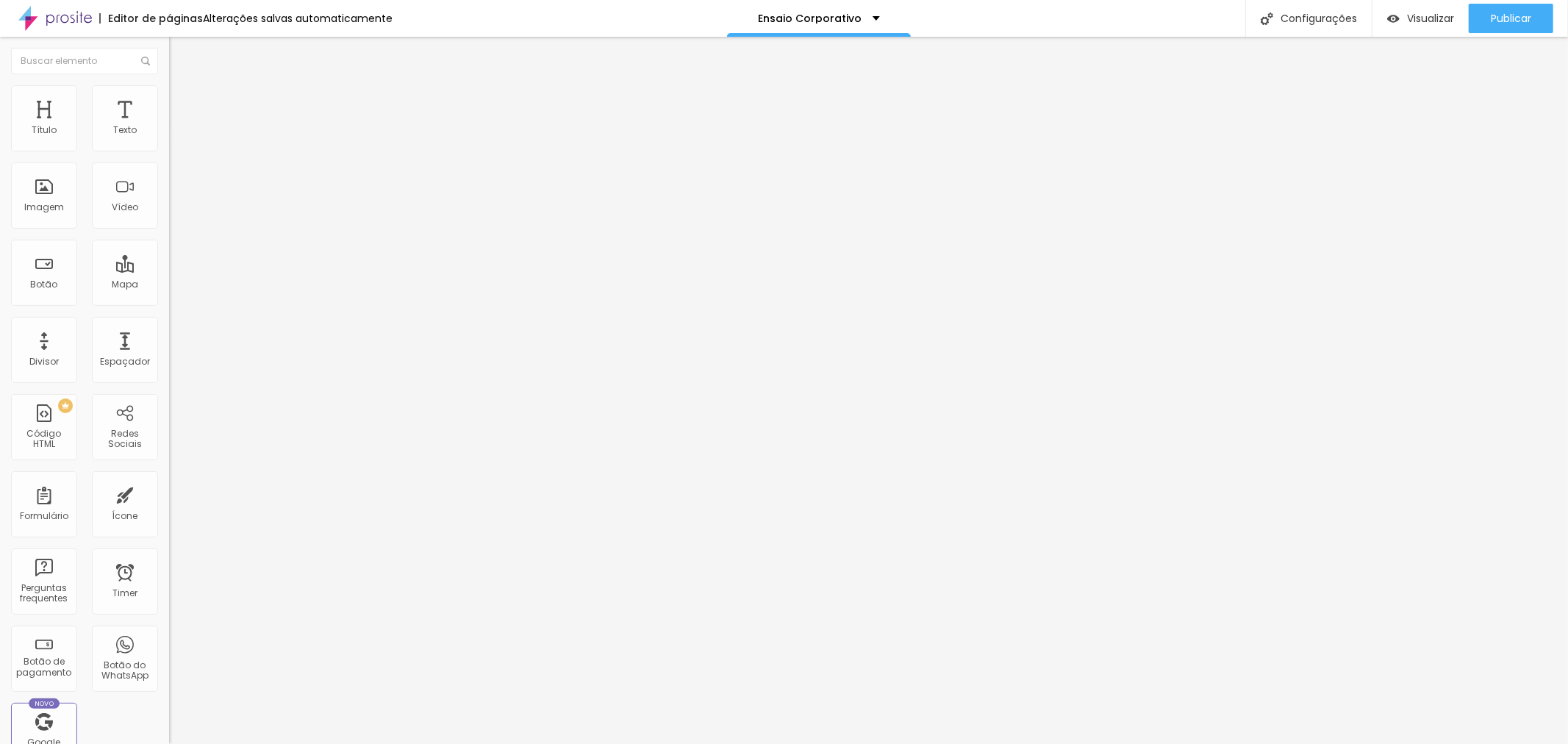
type textarea "Pacote com 30 fotos digitais"
click at [169, 155] on img at bounding box center [174, 150] width 9 height 9
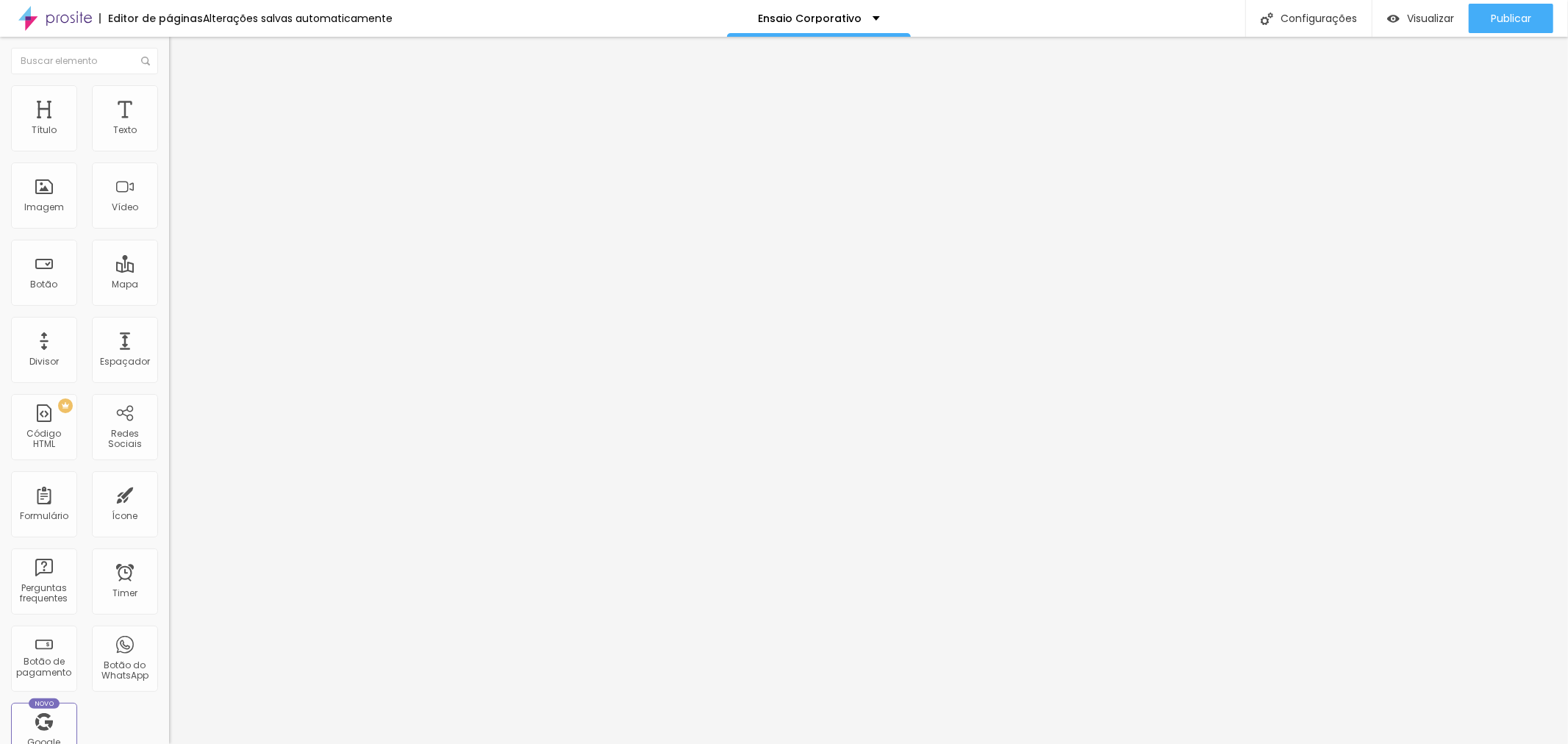
type input "R$ 1.790,00"
click at [1525, 24] on div "Publicar" at bounding box center [1511, 18] width 40 height 30
click at [1516, 28] on div "Publicar" at bounding box center [1511, 18] width 40 height 30
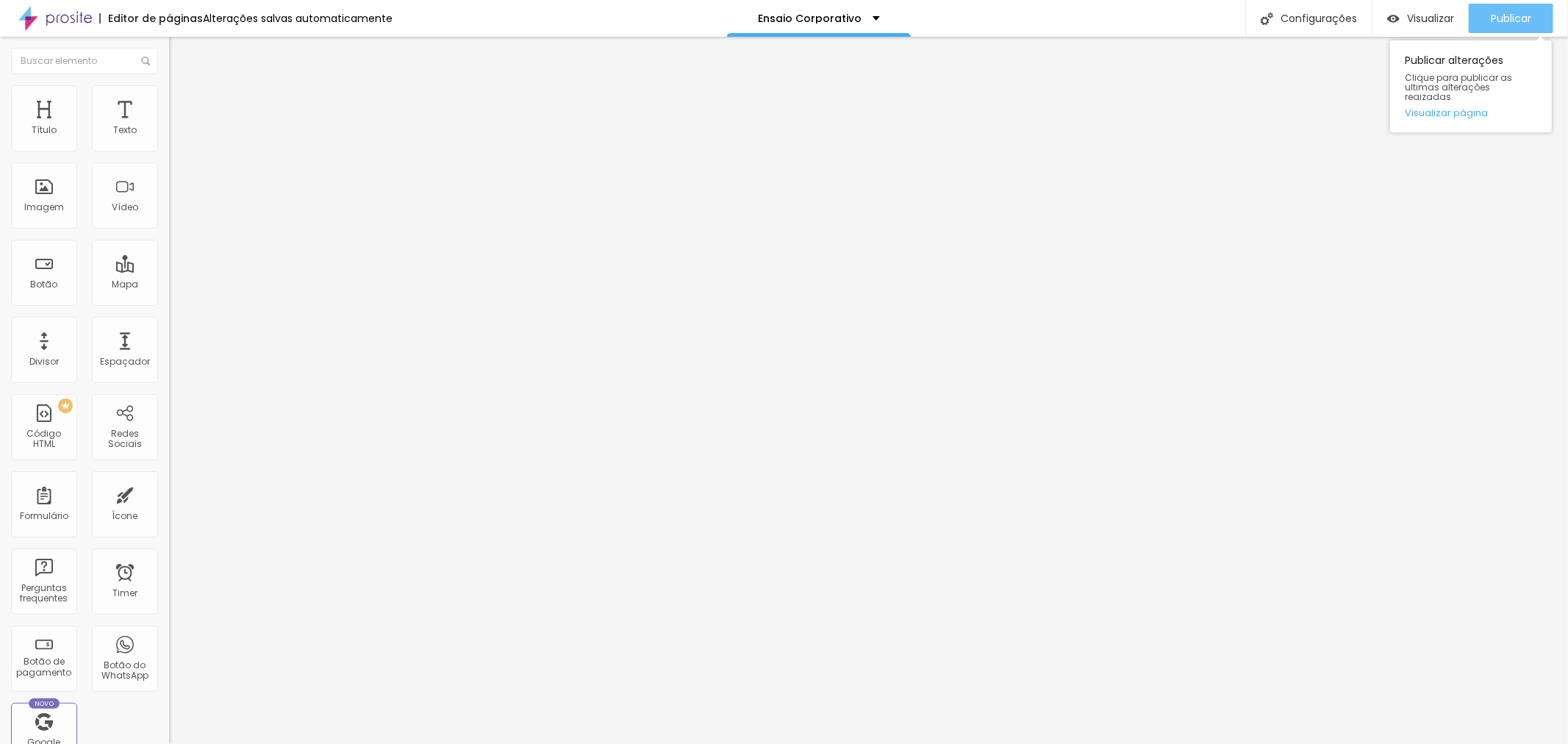
click at [1529, 19] on span "Publicar" at bounding box center [1511, 18] width 40 height 11
click at [1516, 24] on div "Publicar" at bounding box center [1511, 18] width 40 height 30
click at [169, 153] on img at bounding box center [174, 150] width 9 height 9
drag, startPoint x: 793, startPoint y: 142, endPoint x: 750, endPoint y: 142, distance: 43.0
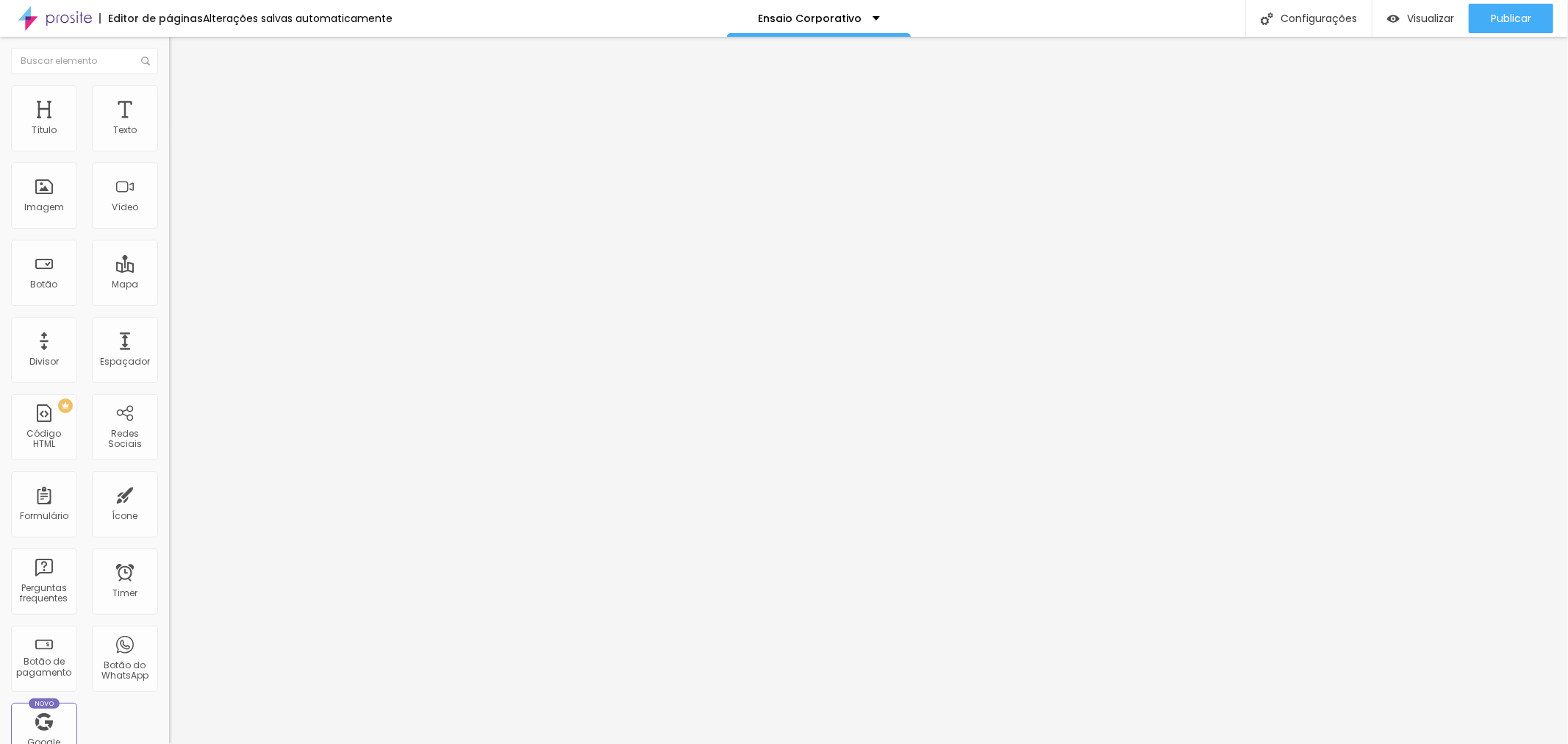
type input "Pacote Gold - Corporativo"
click at [169, 155] on img at bounding box center [174, 150] width 9 height 9
drag, startPoint x: 739, startPoint y: 213, endPoint x: 725, endPoint y: 216, distance: 14.3
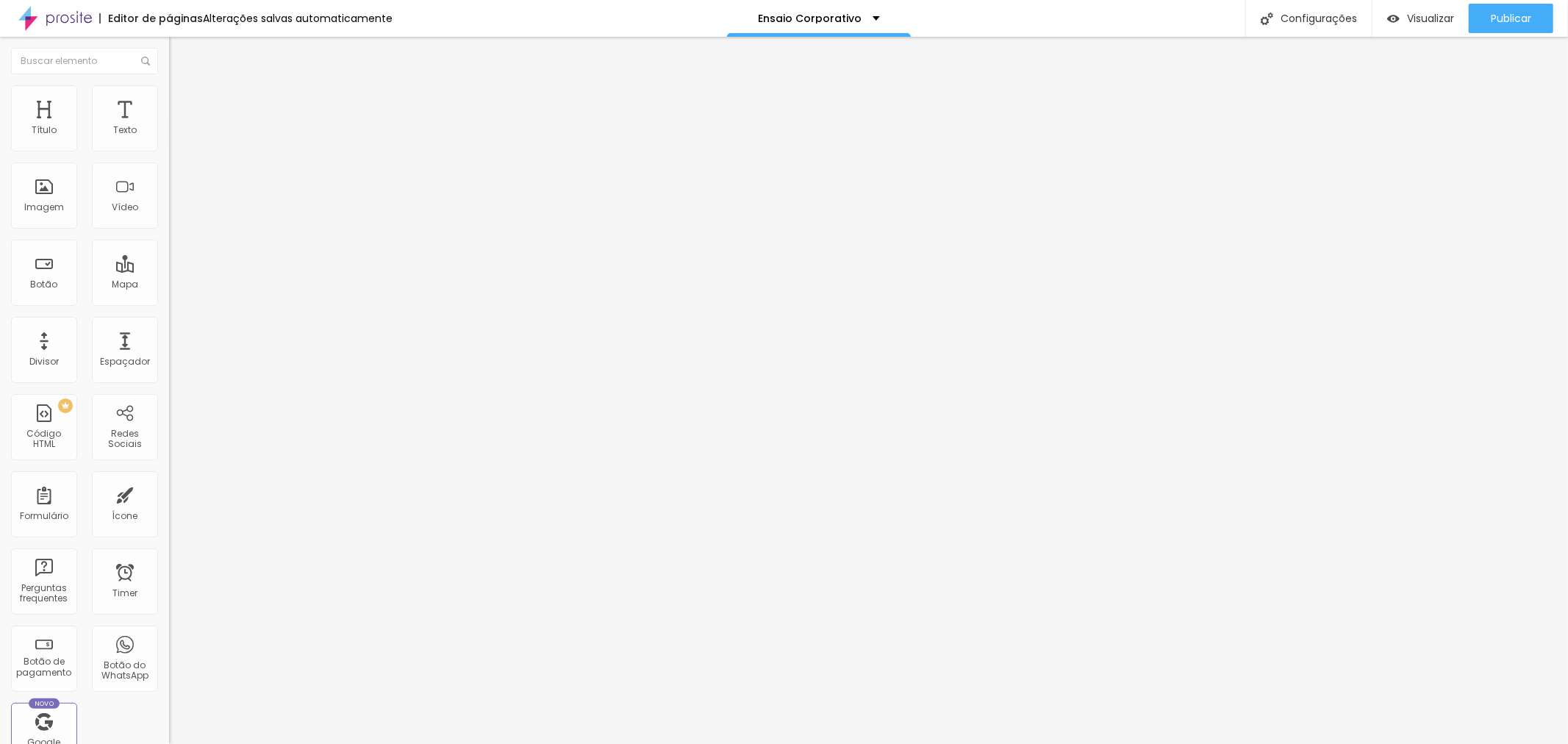
type input "R$ 2.990,00"
drag, startPoint x: 771, startPoint y: 148, endPoint x: 751, endPoint y: 142, distance: 20.9
type input "Pacote Platinum- Corporativo"
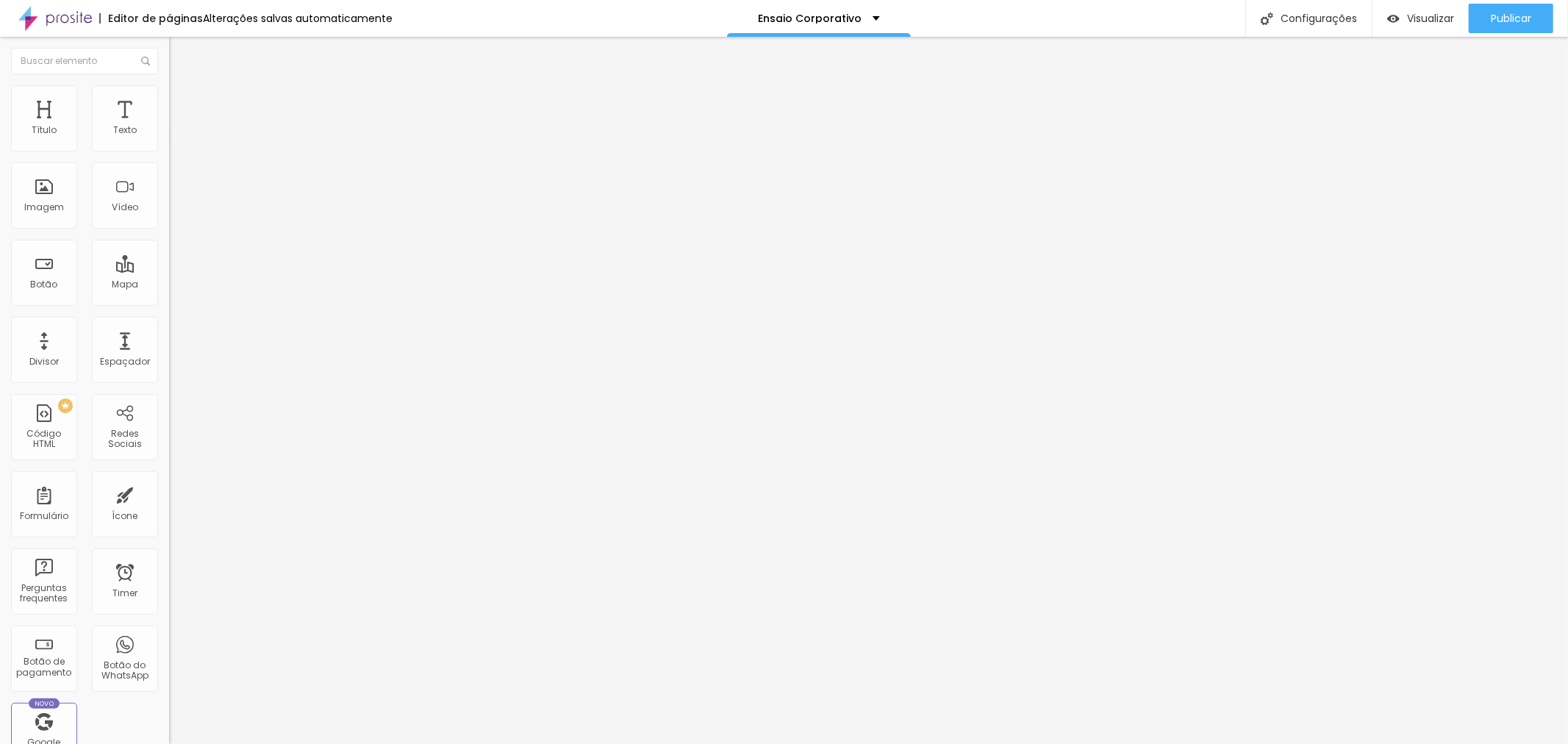
type textarea "Pacote com 30 fotos digitais + Produção (Make e BAbyliss)"
click at [1503, 12] on span "Publicar" at bounding box center [1511, 18] width 40 height 11
click at [175, 137] on icon "button" at bounding box center [180, 133] width 9 height 9
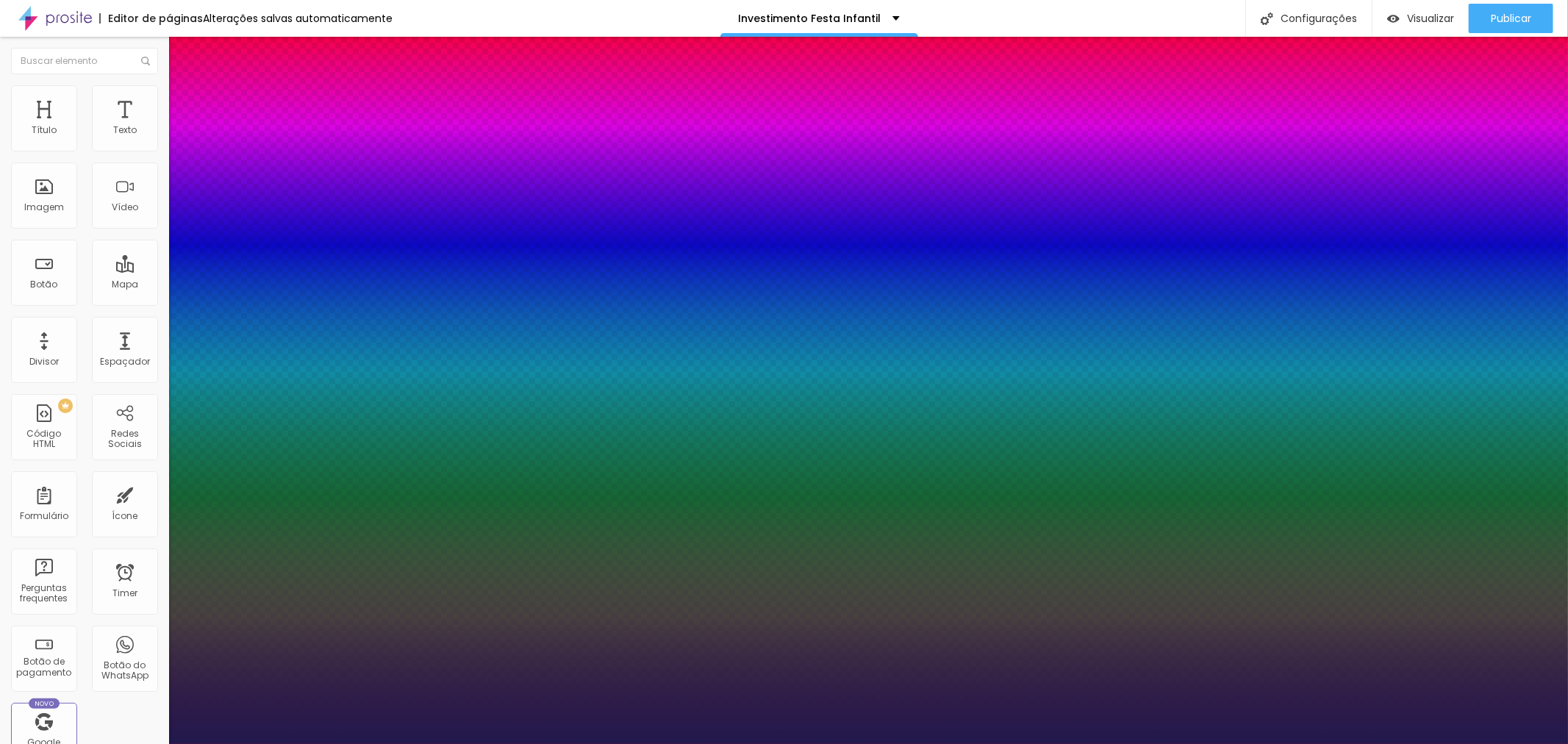
type input "1"
type input "17"
type input "1"
type input "18"
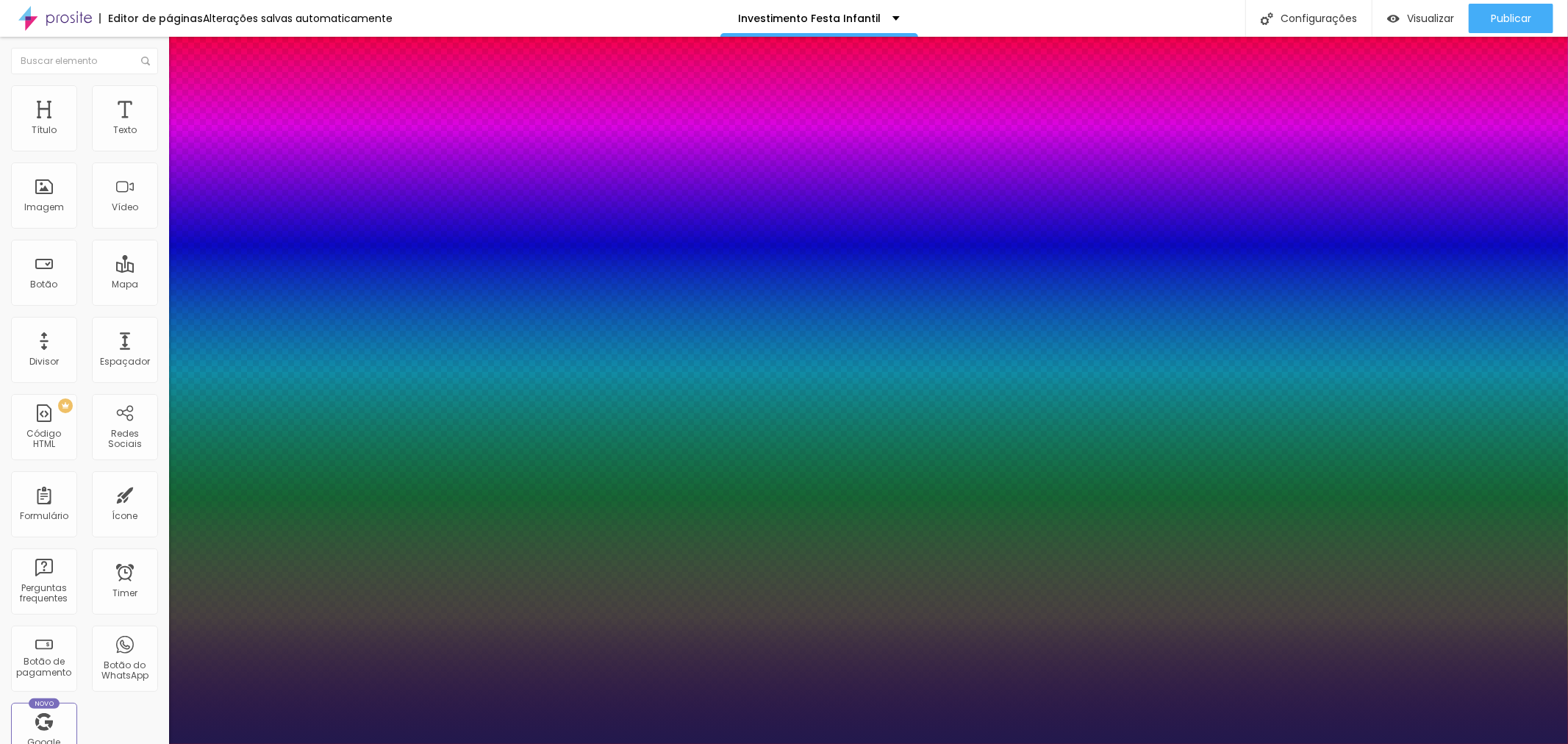
type input "18"
type input "1"
type input "27"
type input "1"
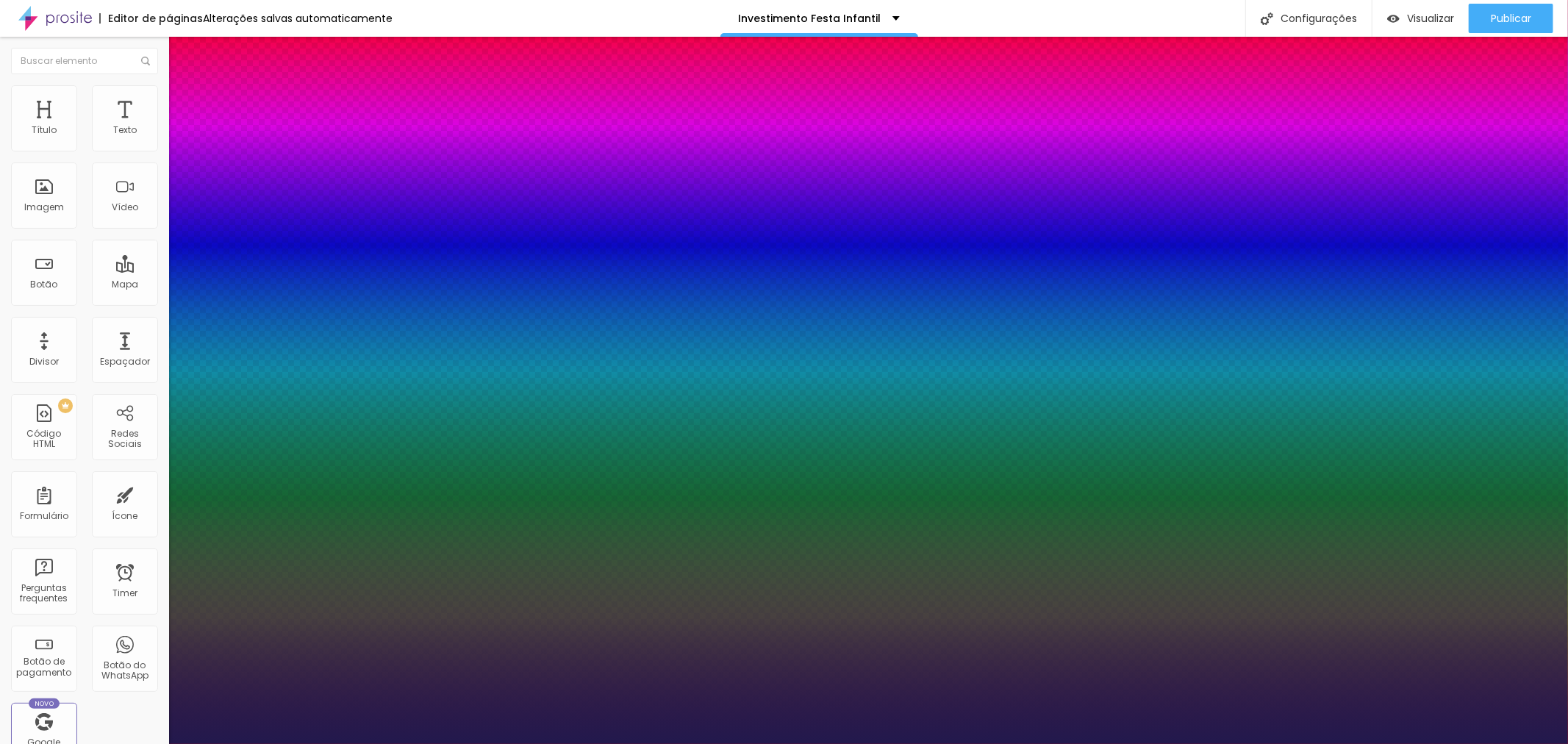
type input "30"
type input "1"
type input "31"
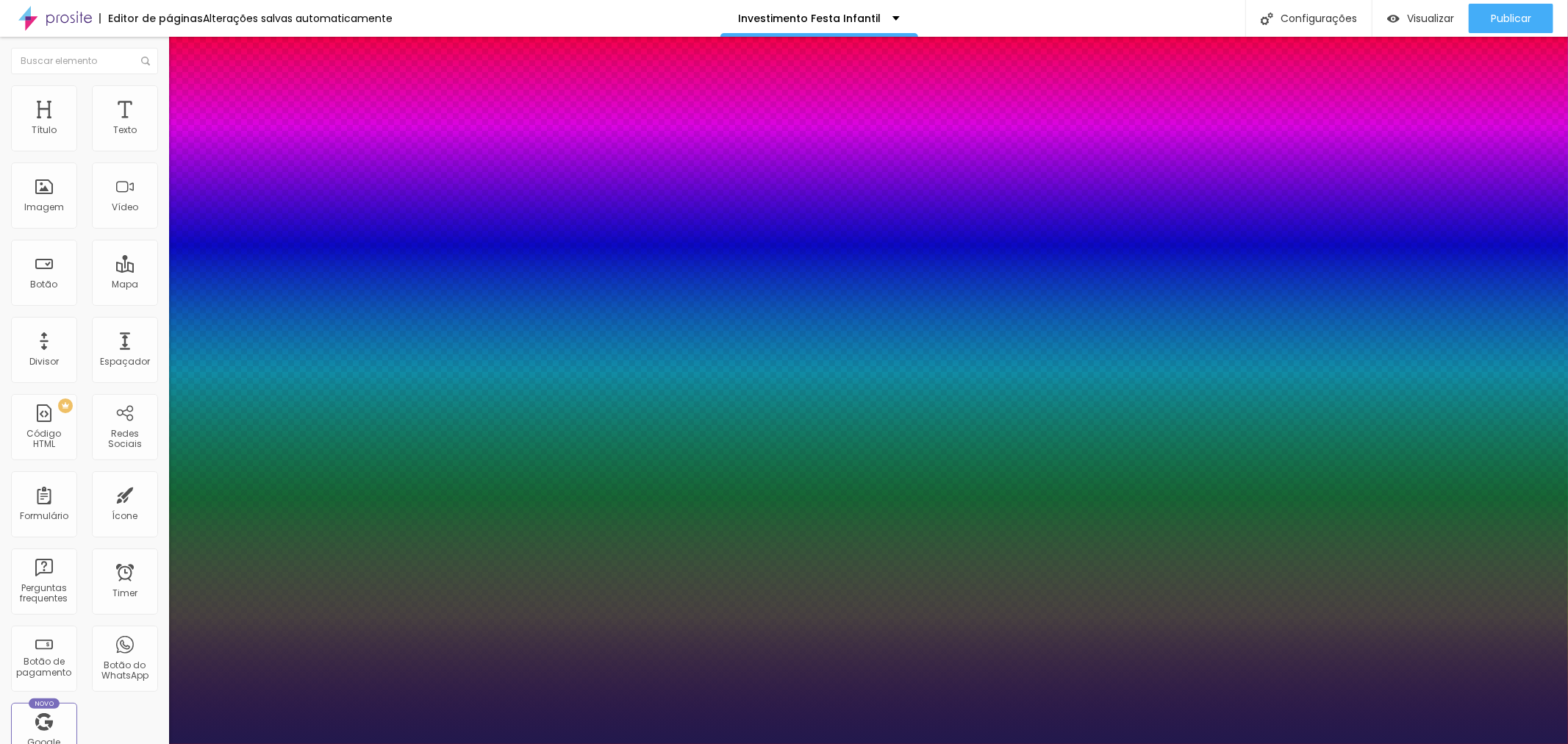
type input "1"
type input "32"
type input "1"
type input "34"
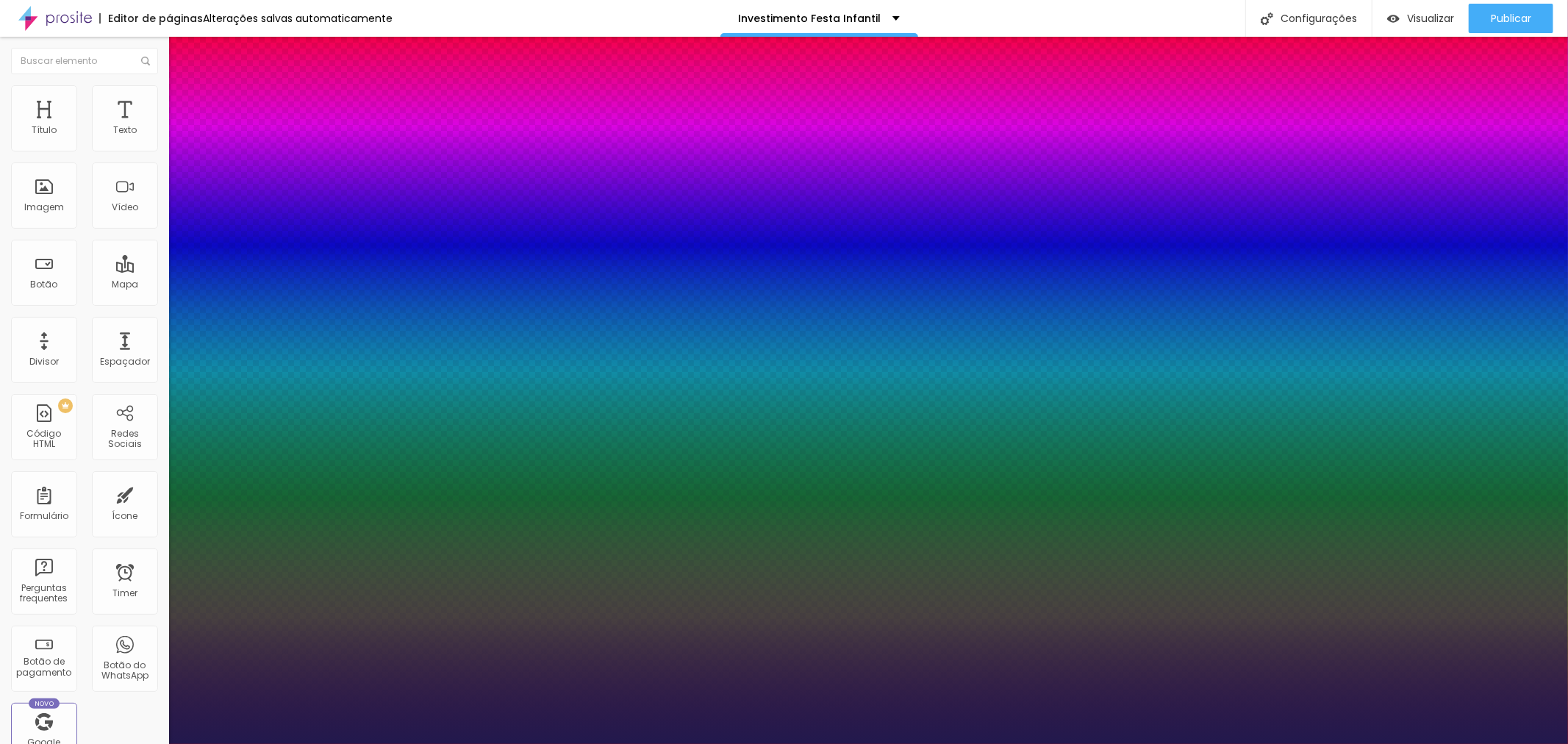
type input "34"
type input "1"
type input "35"
type input "1"
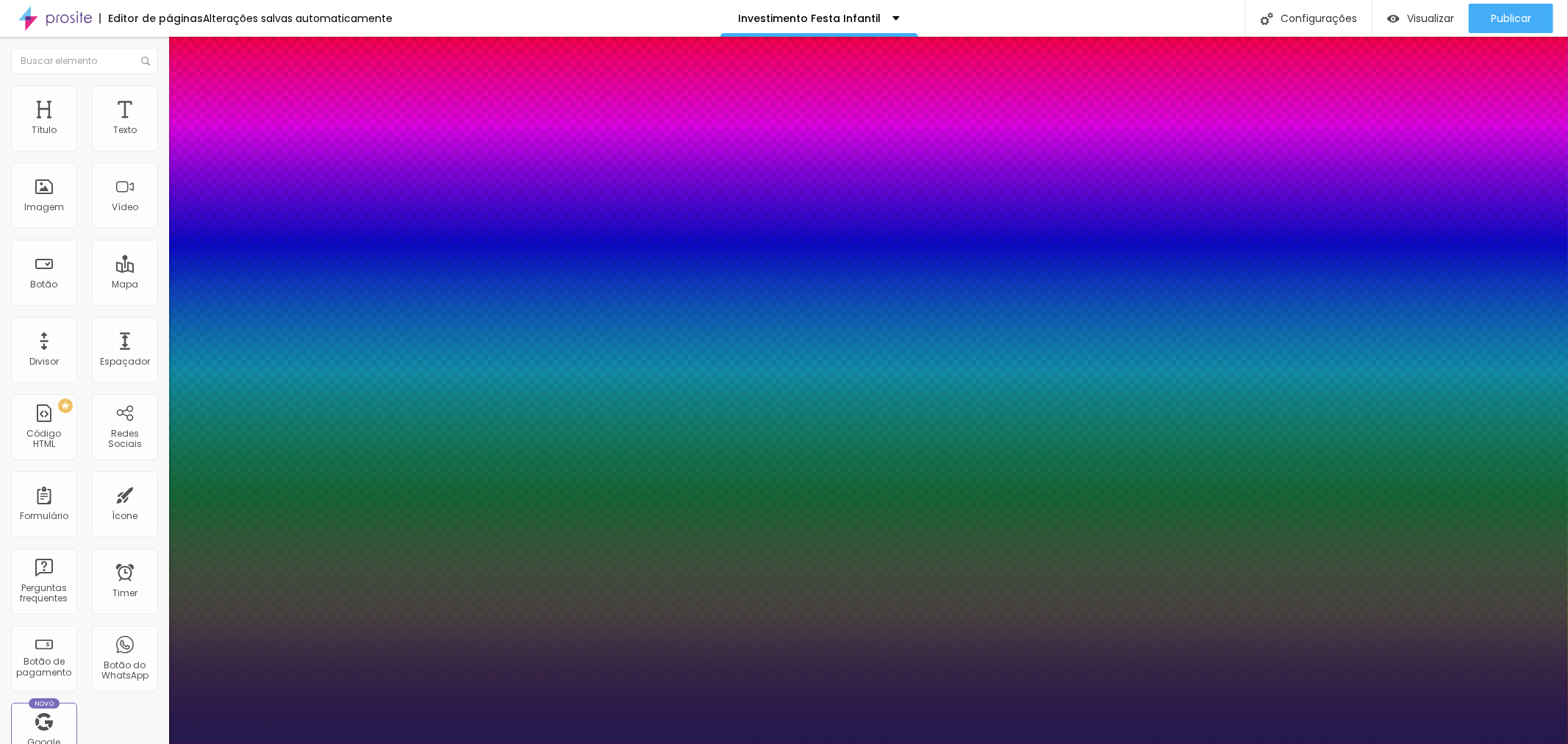
type input "36"
type input "1"
type input "37"
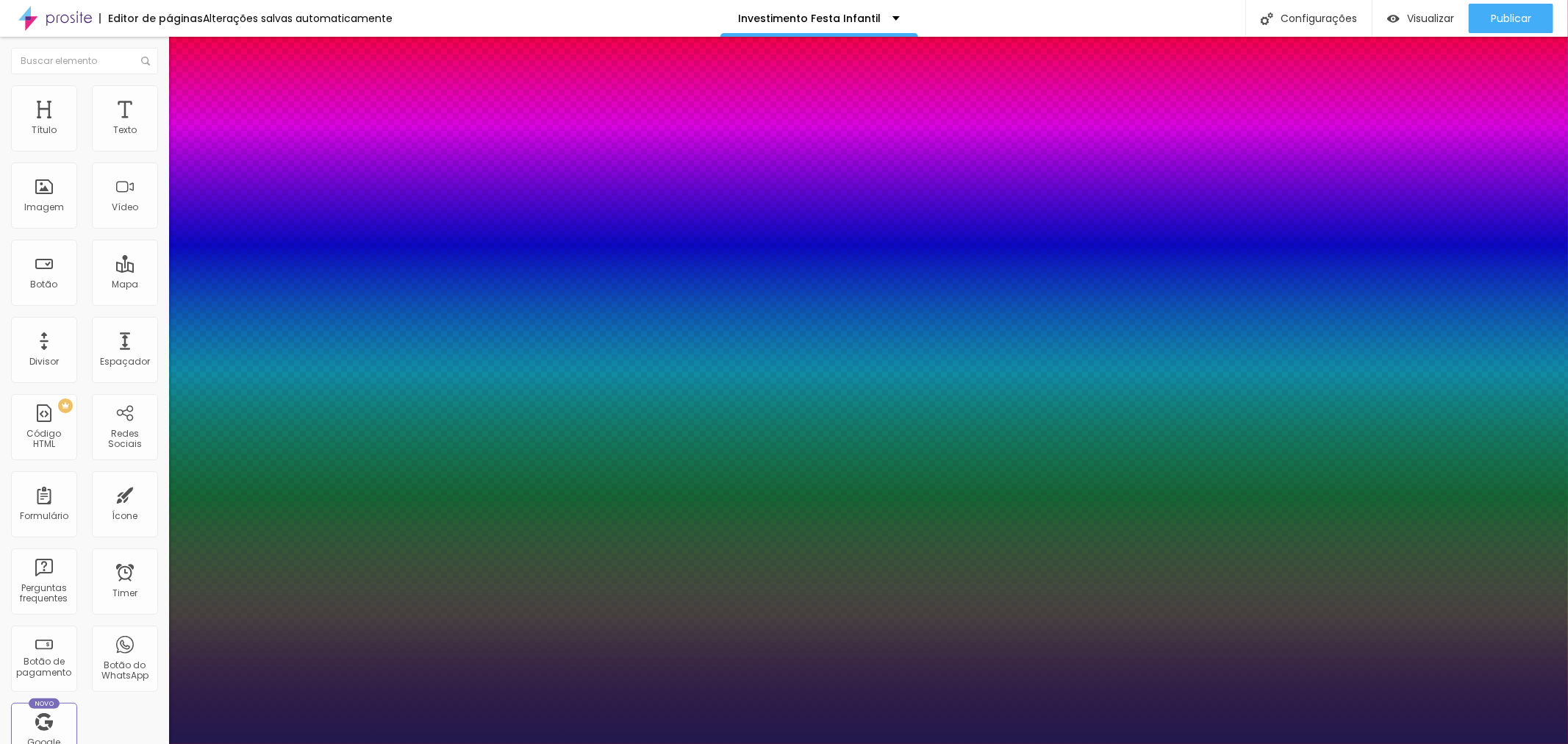
type input "1"
type input "38"
type input "1"
type input "39"
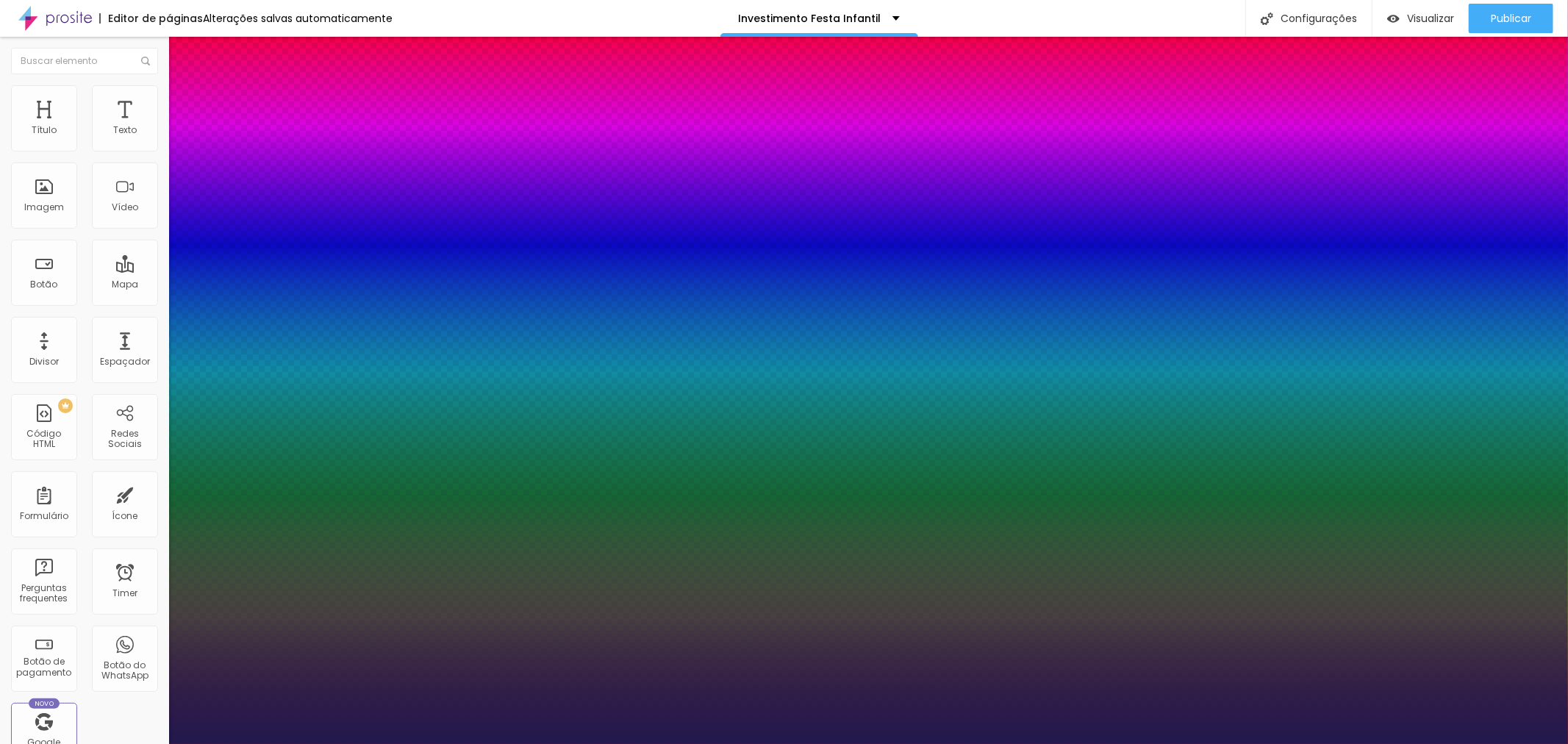
type input "39"
type input "1"
type input "41"
type input "1"
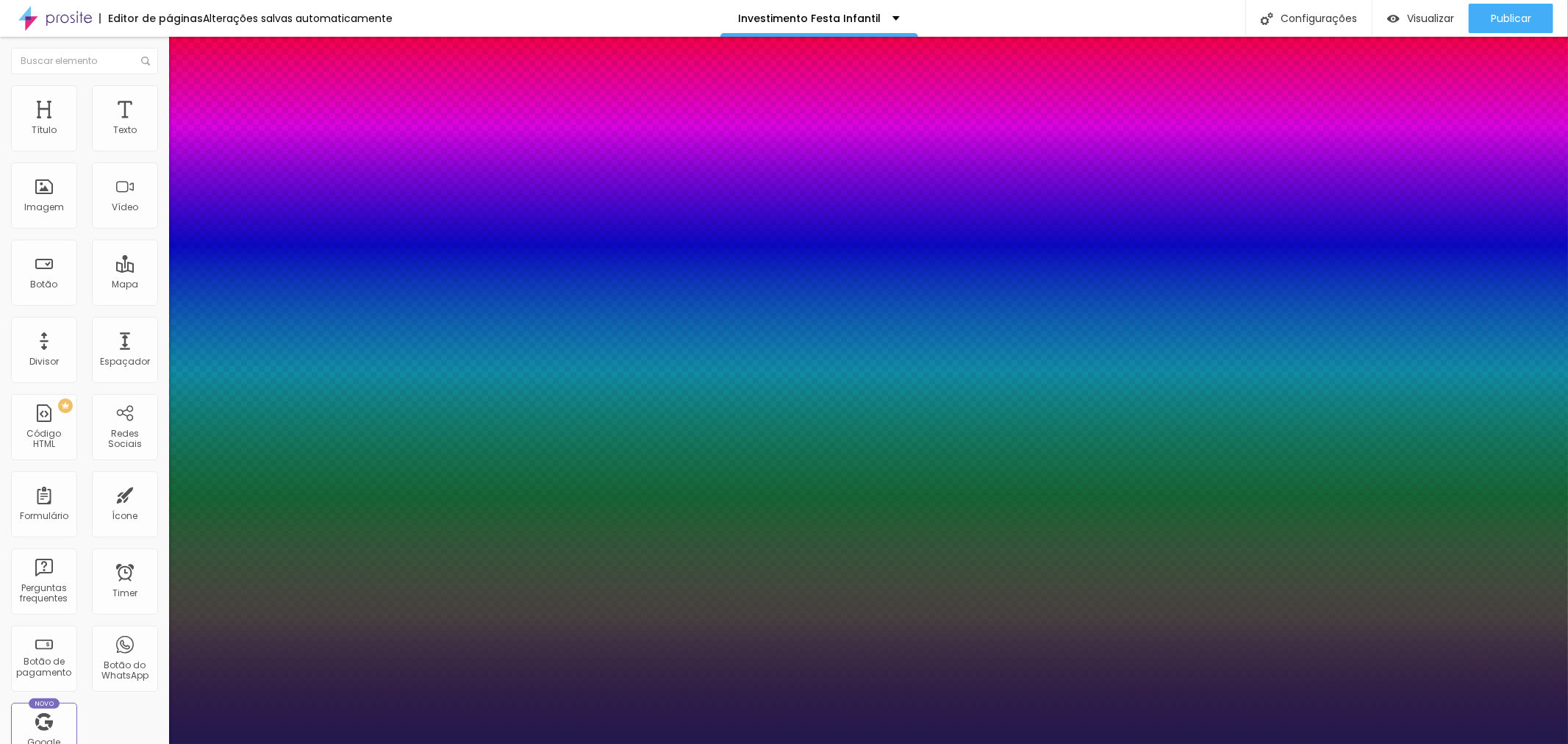
type input "42"
type input "1"
type input "44"
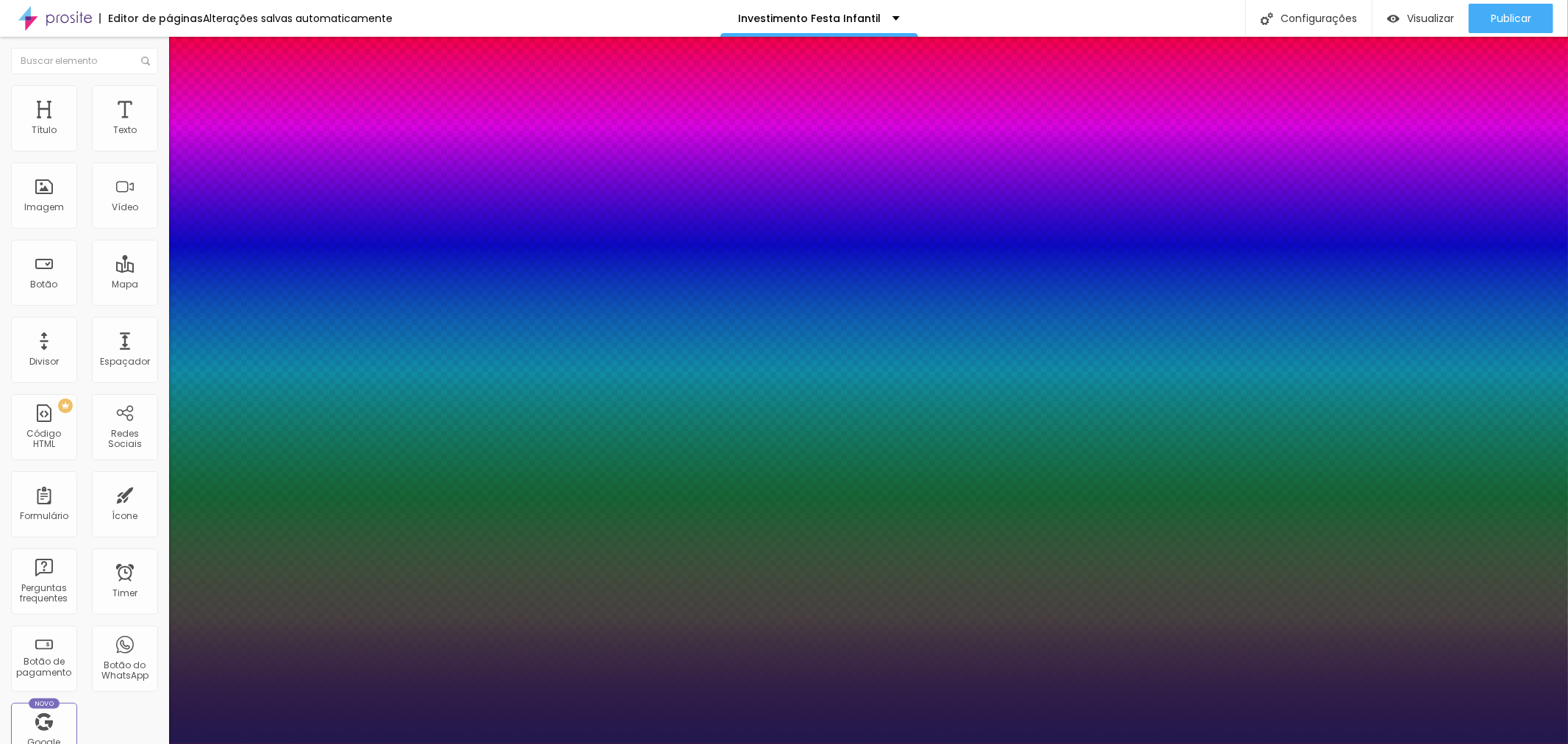
type input "1"
type input "47"
type input "1"
type input "48"
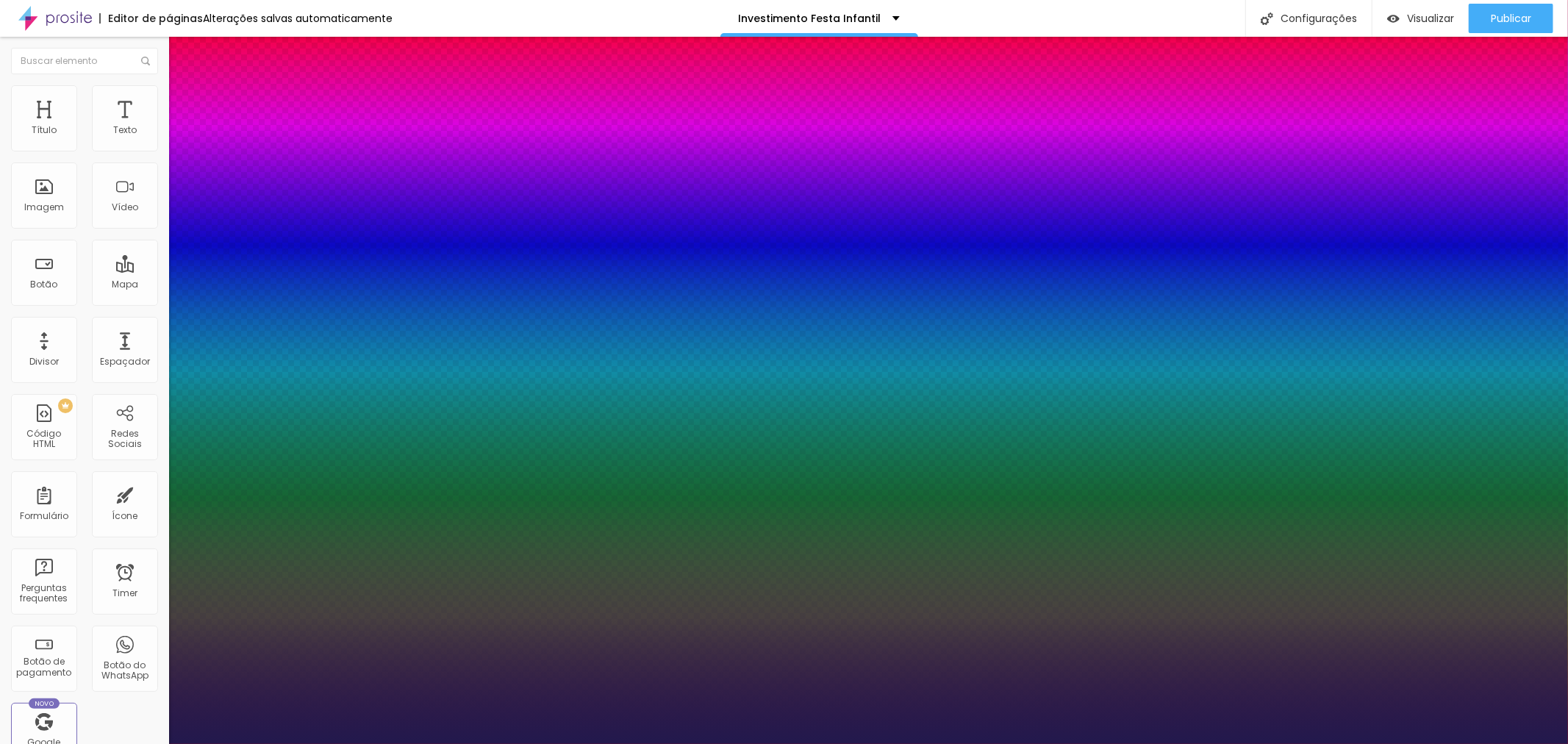
type input "48"
type input "1"
type input "51"
type input "1"
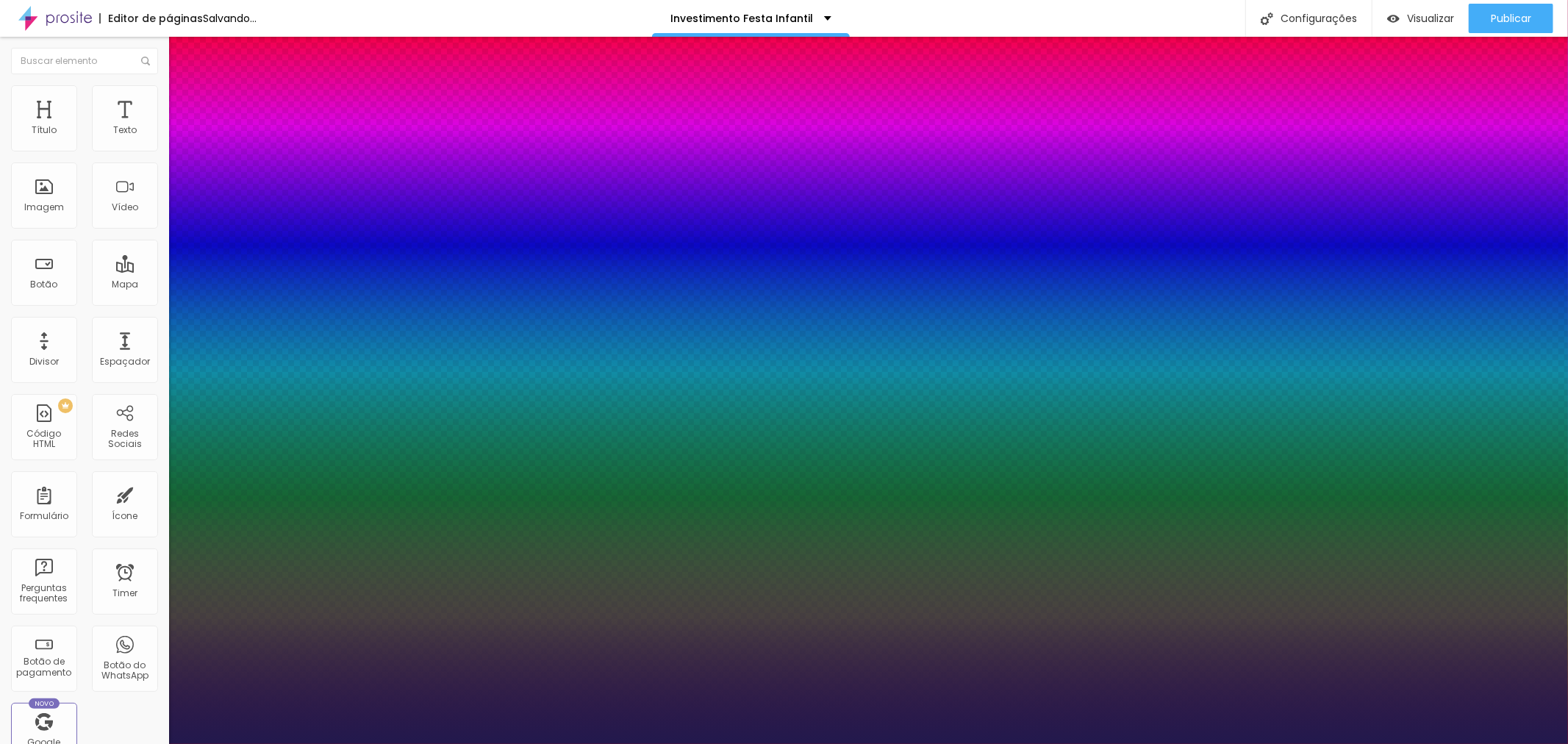
type input "52"
type input "1"
type input "53"
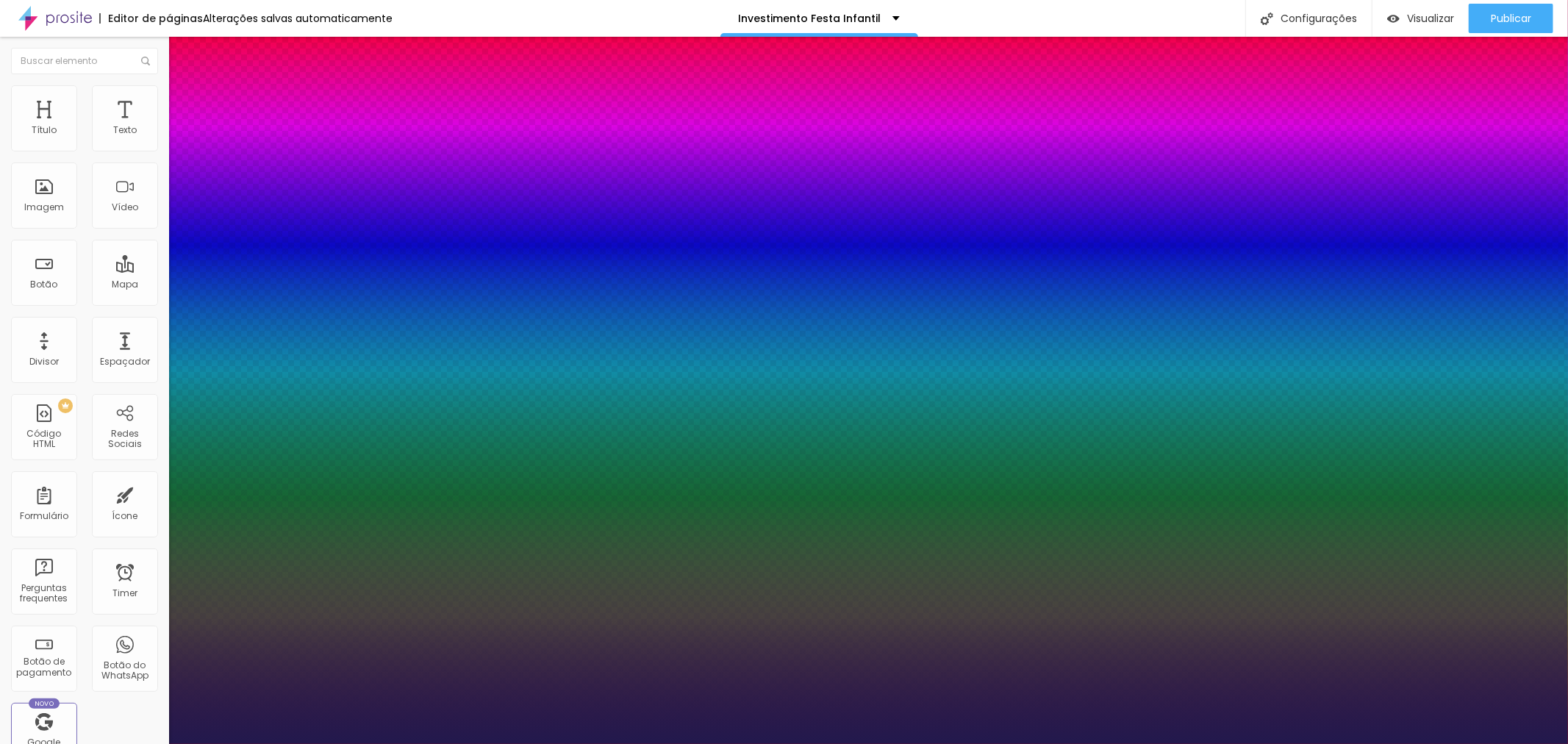
type input "1"
type input "54"
type input "1"
drag, startPoint x: 200, startPoint y: 244, endPoint x: 243, endPoint y: 253, distance: 43.9
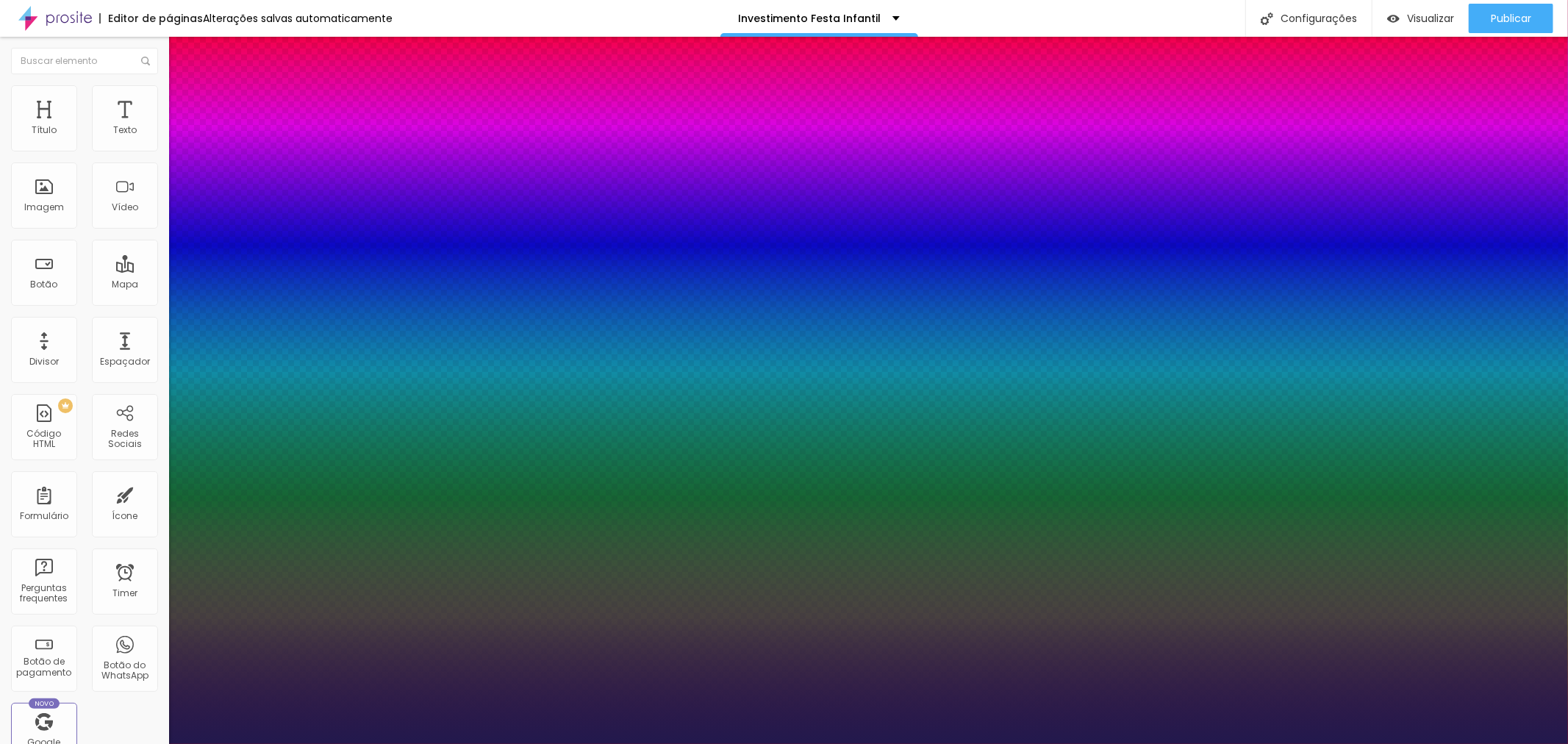
type input "54"
click at [873, 743] on div at bounding box center [784, 744] width 1568 height 0
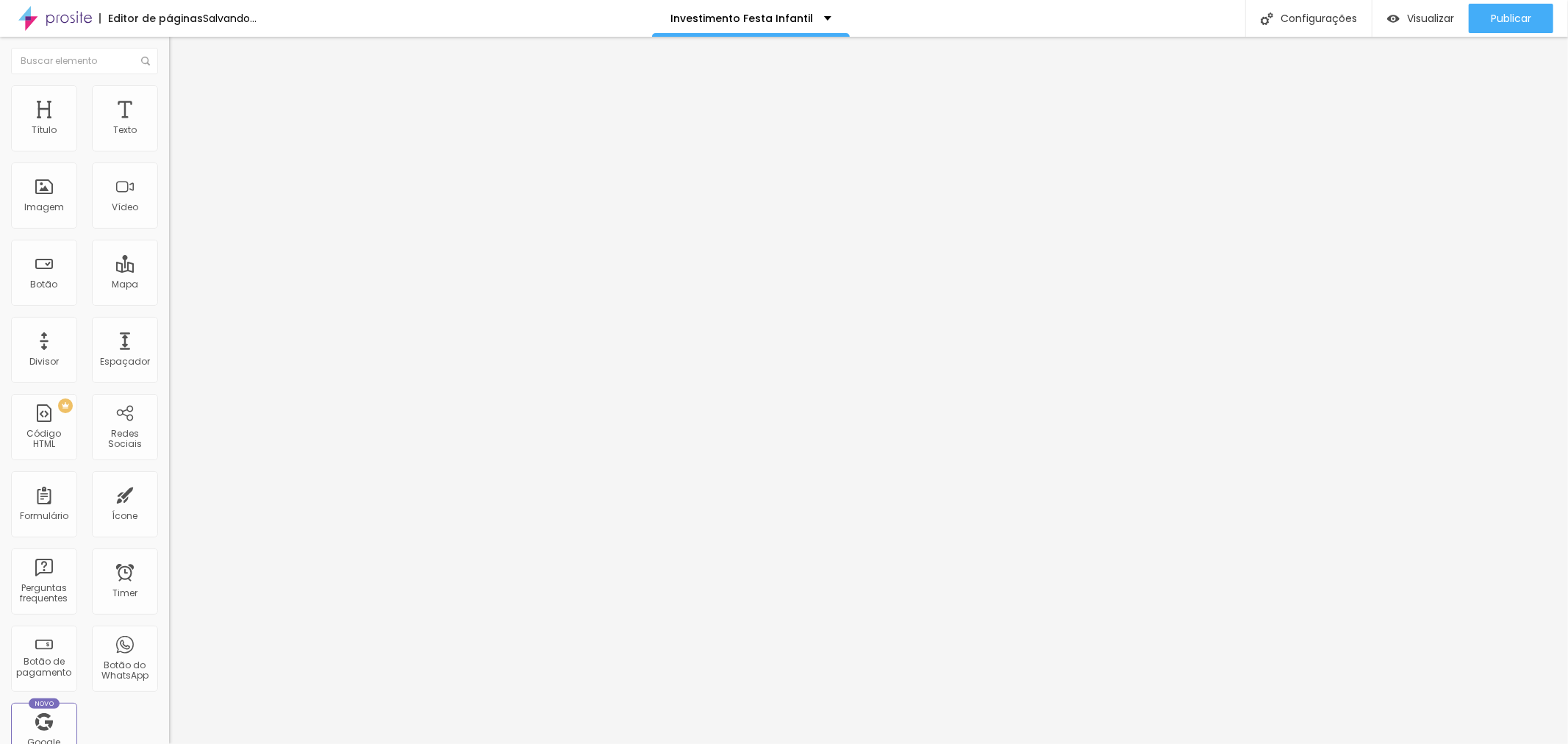
click at [169, 145] on div "Pacote Platinum- Corporativo" at bounding box center [254, 133] width 169 height 25
click at [179, 140] on div "Pacote Platinum- Corporativo" at bounding box center [254, 133] width 150 height 13
click at [169, 155] on img at bounding box center [174, 150] width 9 height 9
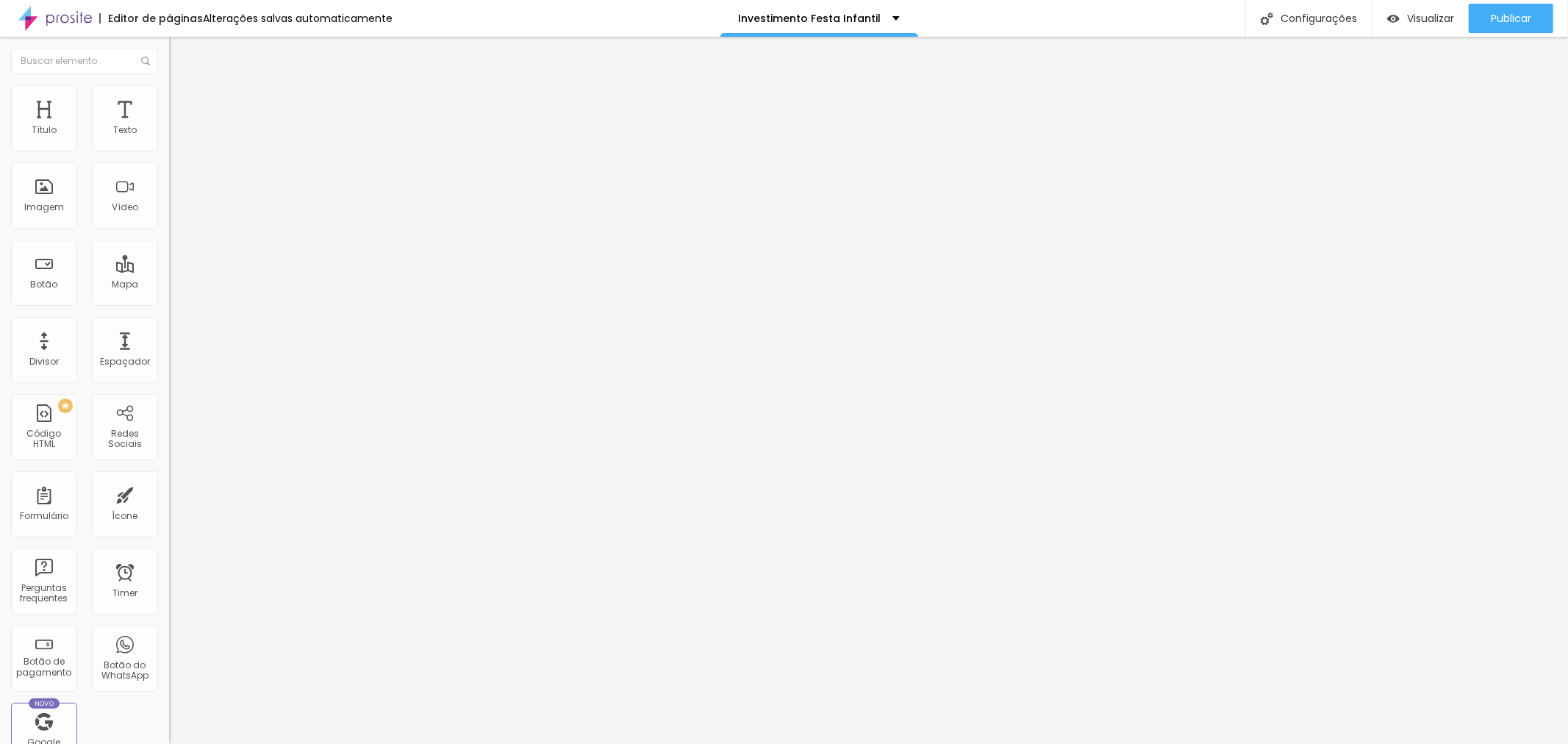
click at [169, 145] on div "Pacote Platinum- Corporativo" at bounding box center [254, 133] width 169 height 25
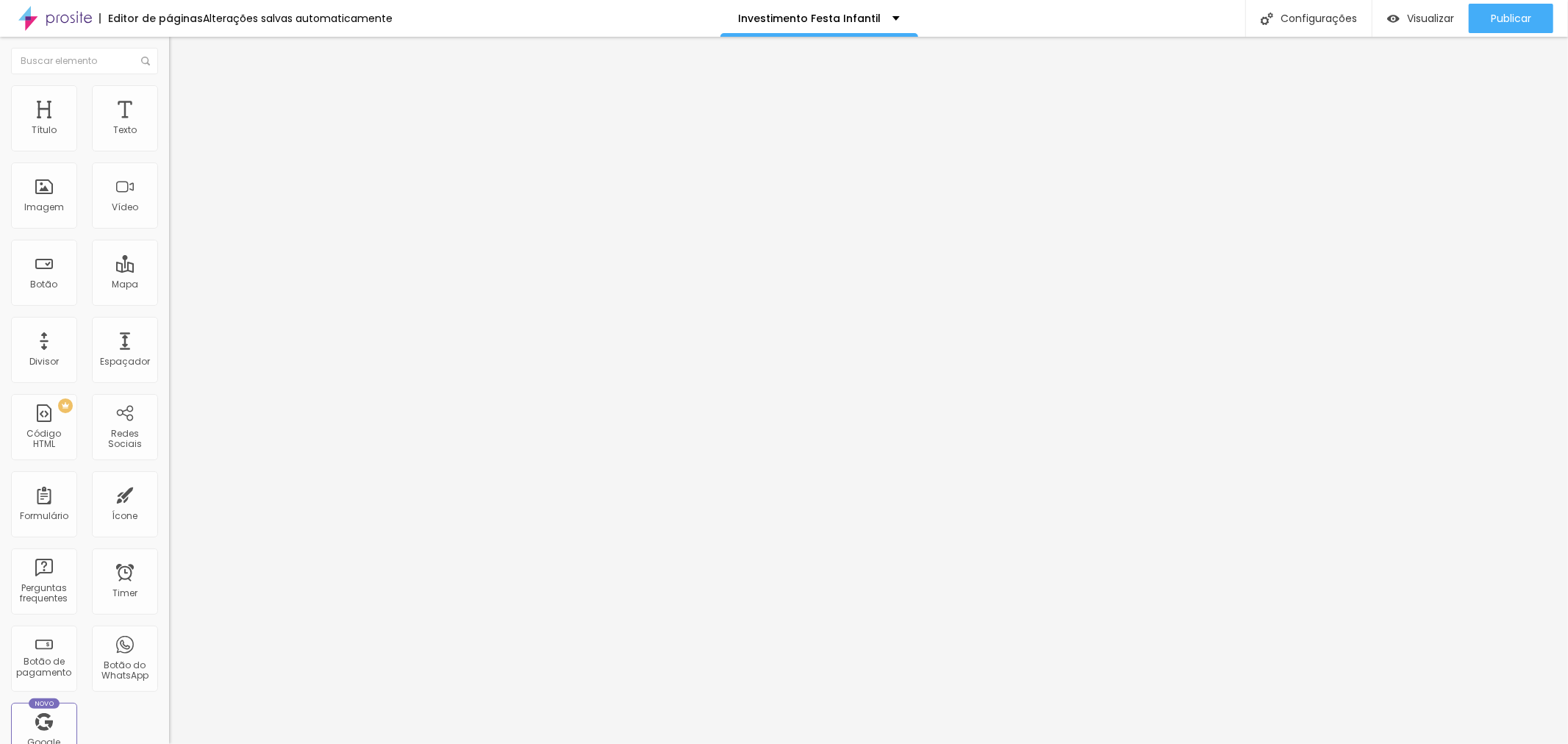
click at [169, 145] on div "Pacote Platinum- Corporativo" at bounding box center [254, 133] width 169 height 25
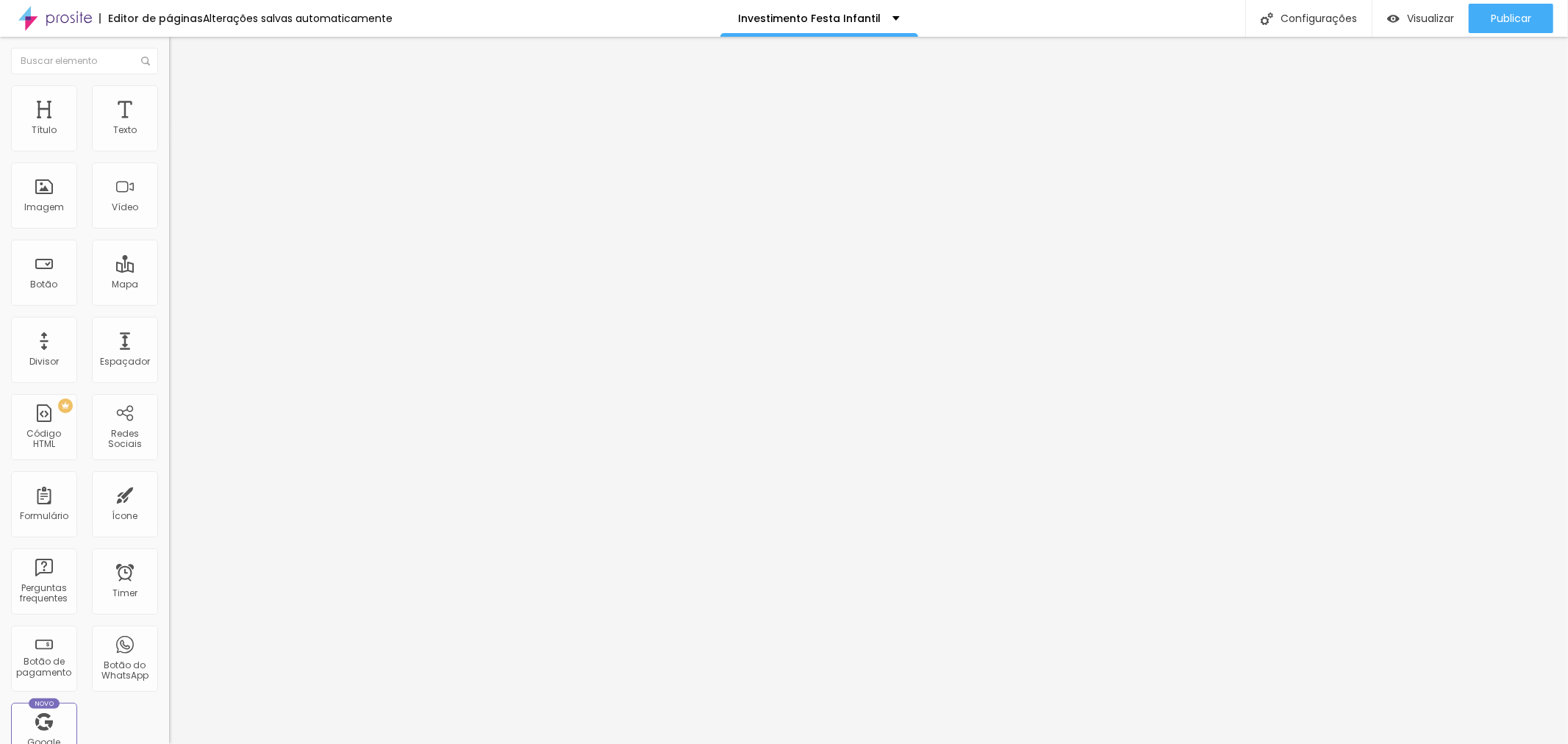
click at [169, 145] on div "Pacote Platinum- Corporativo" at bounding box center [254, 133] width 169 height 25
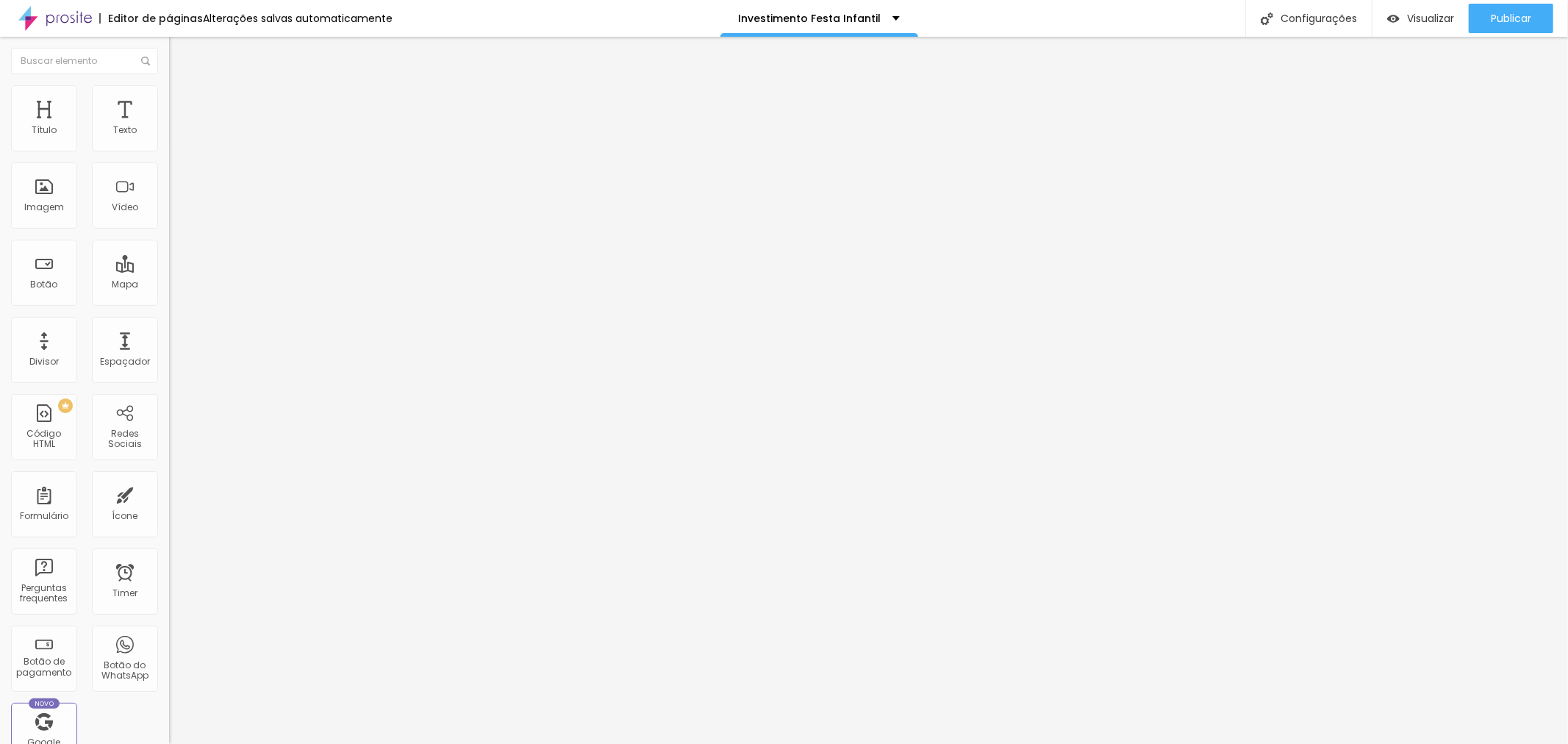
click at [169, 153] on img at bounding box center [174, 150] width 9 height 9
click at [169, 145] on div "Pacote Platinum- Corporativo" at bounding box center [254, 133] width 169 height 25
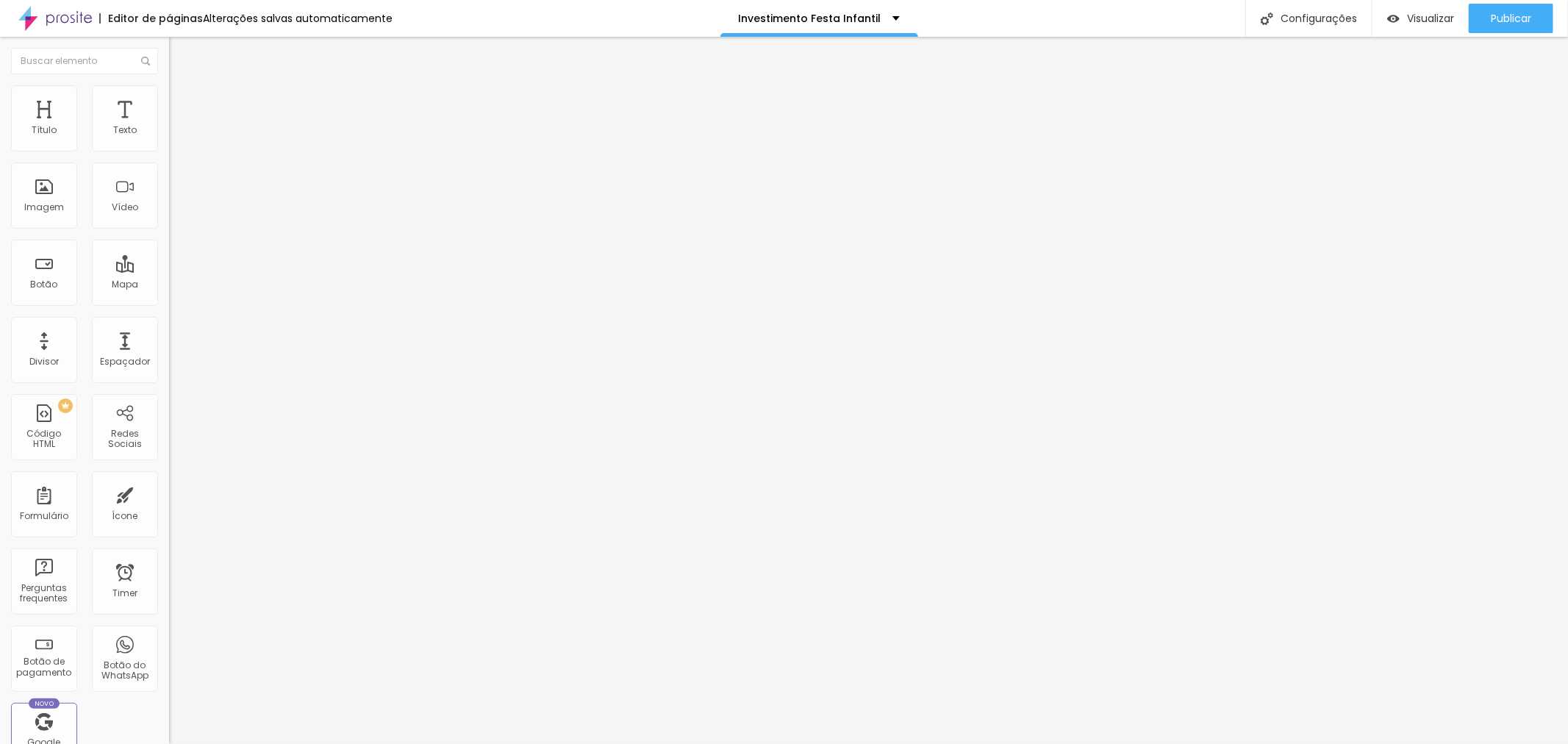
scroll to position [81, 0]
click at [169, 145] on div "Pacote Platinum- Corporativo" at bounding box center [254, 133] width 169 height 25
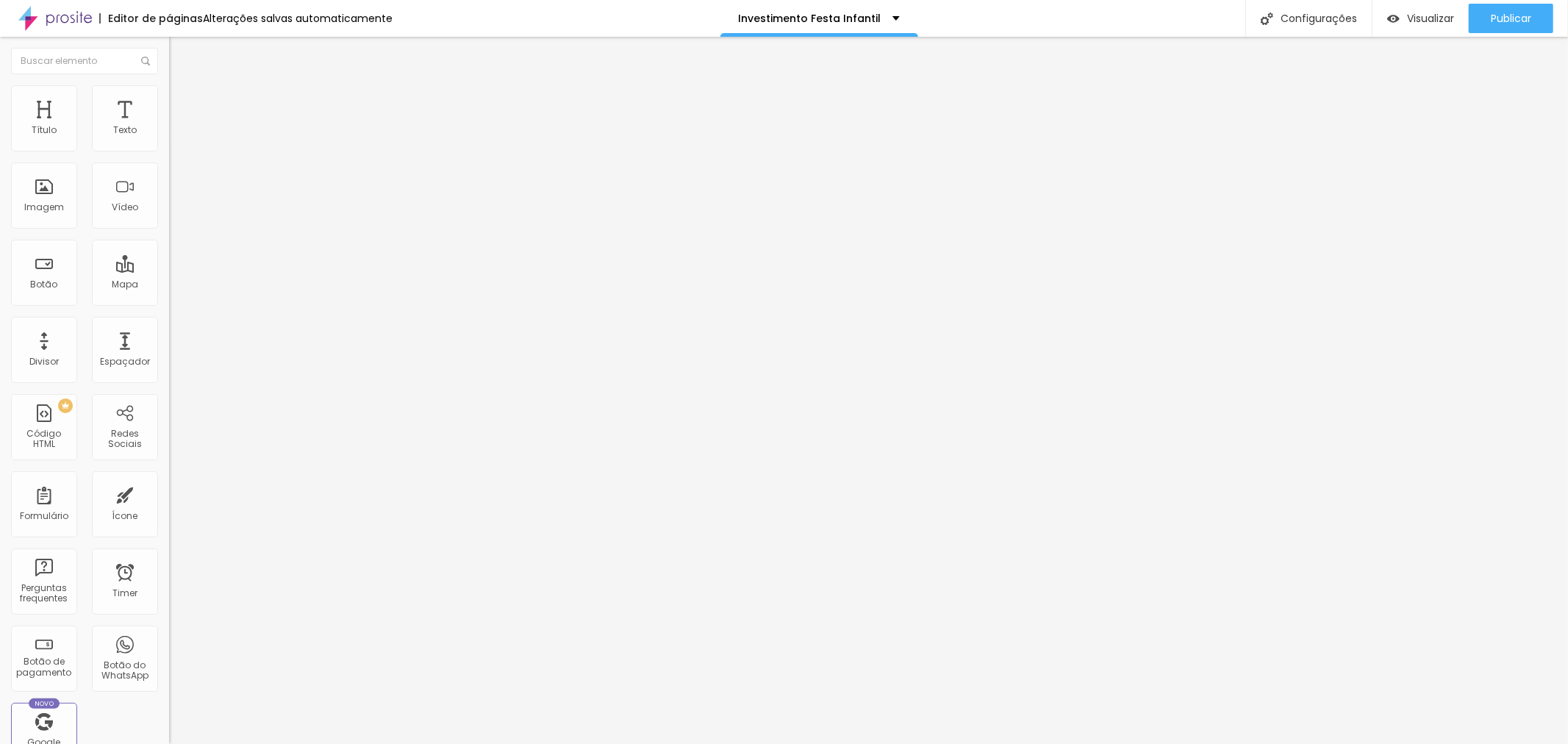
drag, startPoint x: 838, startPoint y: 407, endPoint x: 899, endPoint y: 412, distance: 61.2
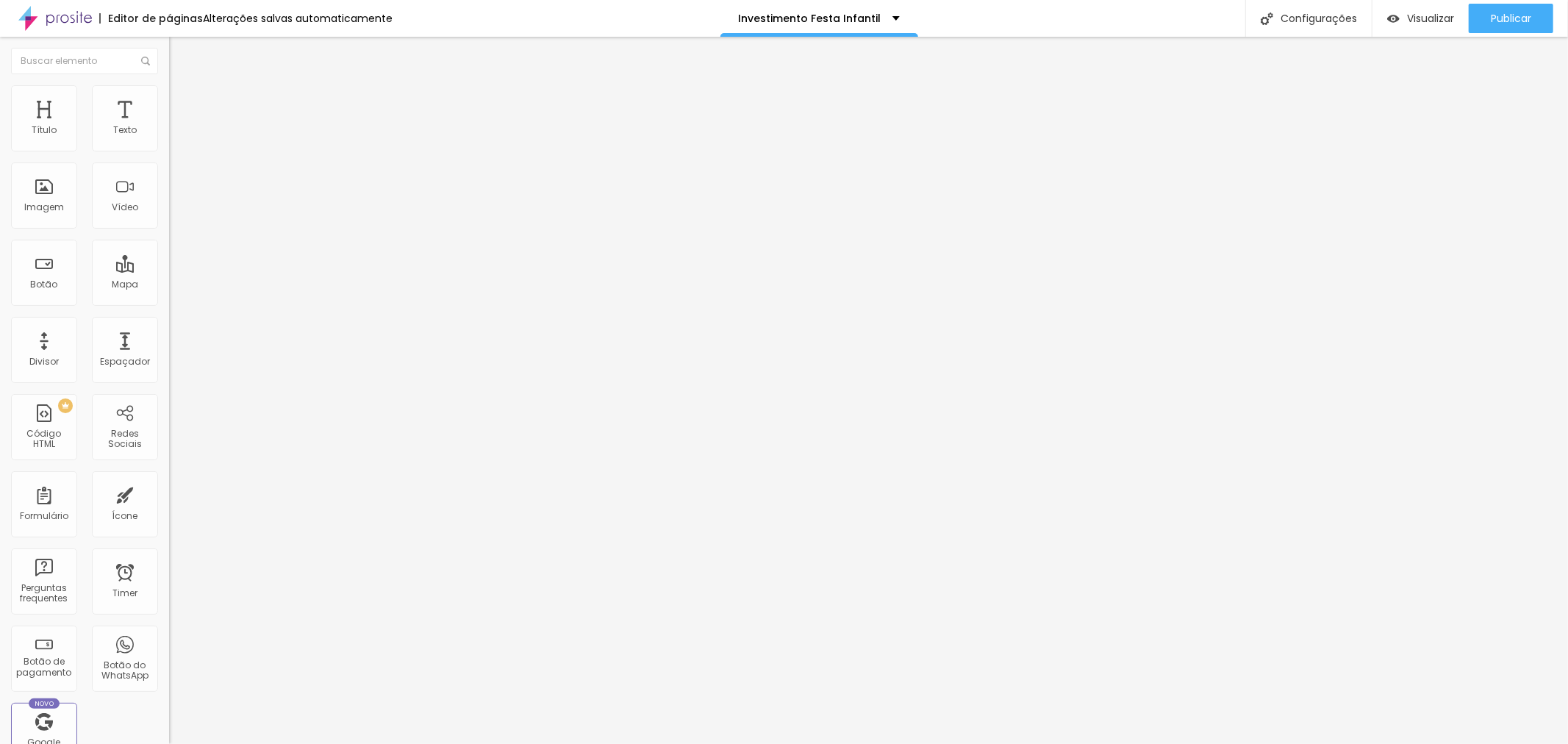
click at [169, 145] on div "Pacote Platinum- Corporativo" at bounding box center [254, 133] width 169 height 25
click at [1530, 22] on span "Publicar" at bounding box center [1511, 18] width 40 height 11
drag, startPoint x: 1500, startPoint y: 18, endPoint x: 1412, endPoint y: 45, distance: 92.0
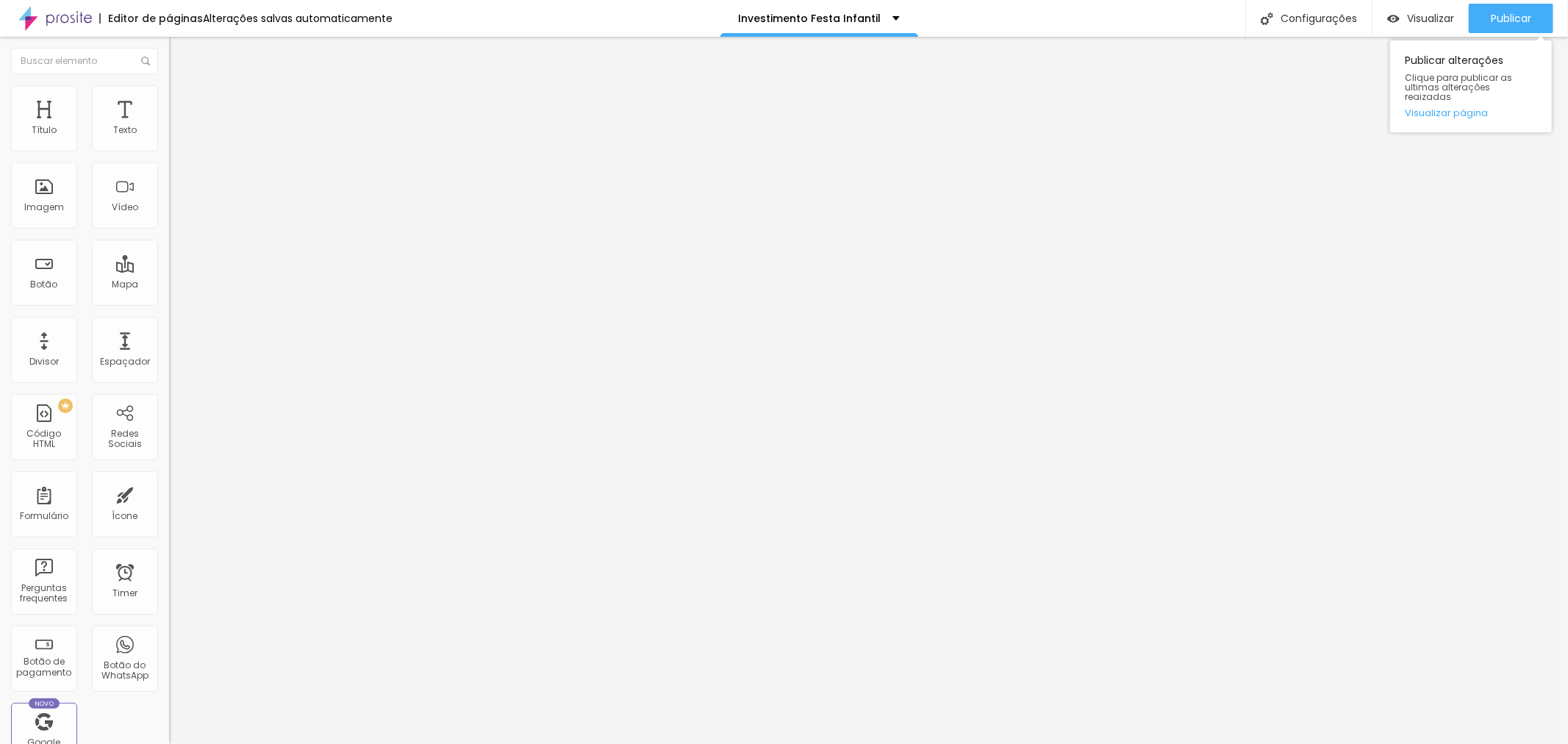
click at [1498, 18] on span "Publicar" at bounding box center [1511, 18] width 40 height 11
